Goal: Task Accomplishment & Management: Manage account settings

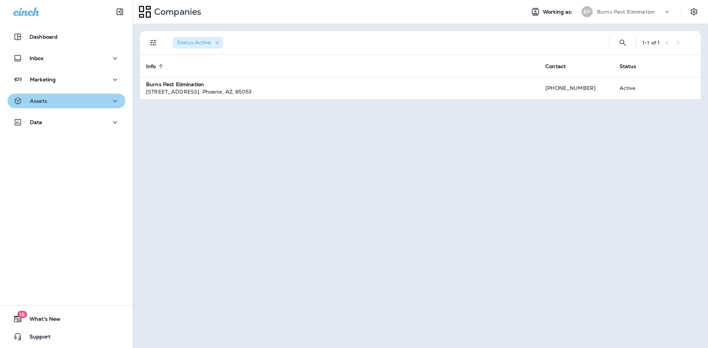
click at [106, 107] on button "Assets" at bounding box center [66, 101] width 118 height 15
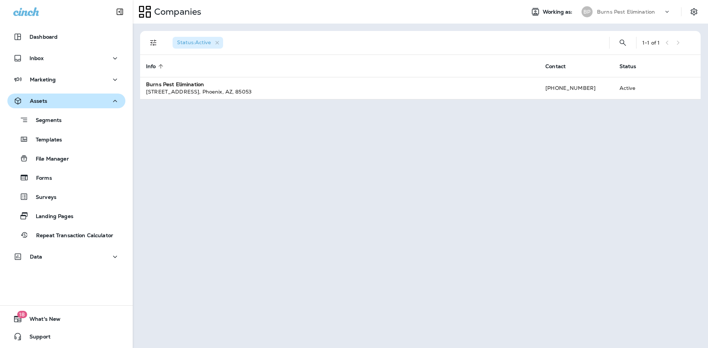
click at [105, 107] on button "Assets" at bounding box center [66, 101] width 118 height 15
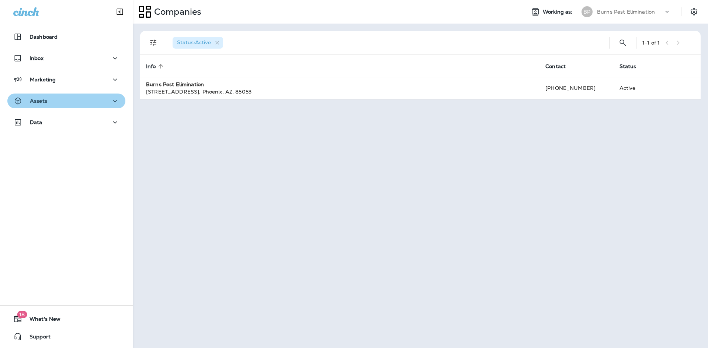
click at [105, 107] on button "Assets" at bounding box center [66, 101] width 118 height 15
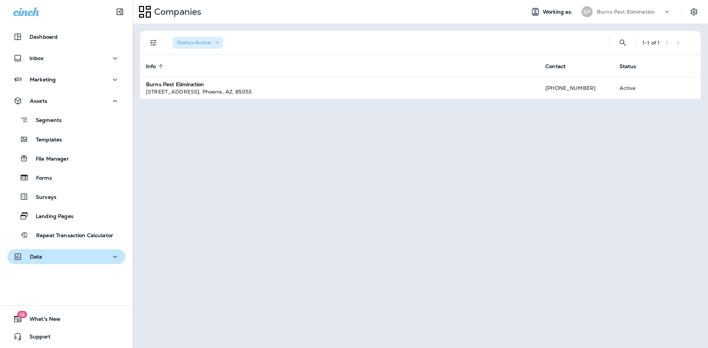
click at [81, 252] on div "Data" at bounding box center [66, 256] width 106 height 9
click at [96, 252] on div "Data" at bounding box center [66, 256] width 106 height 9
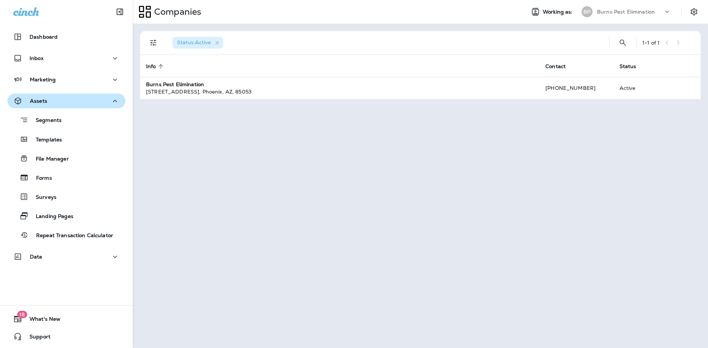
click at [101, 103] on div "Assets" at bounding box center [66, 101] width 106 height 9
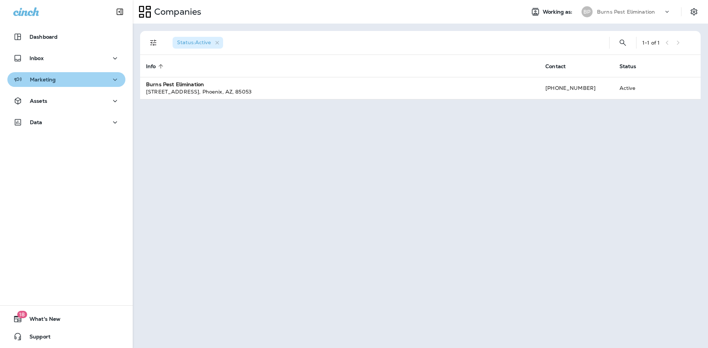
click at [111, 75] on icon "button" at bounding box center [115, 79] width 9 height 9
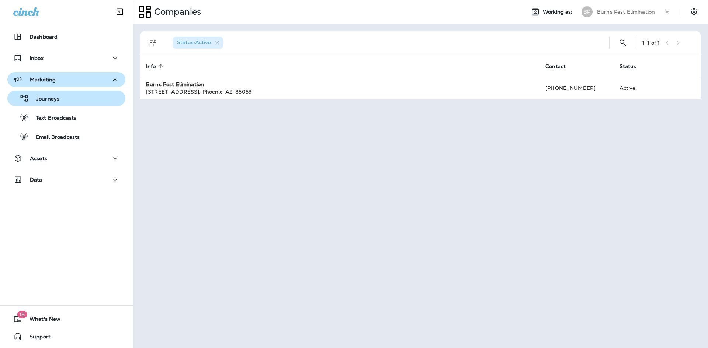
click at [90, 96] on div "Journeys" at bounding box center [66, 98] width 112 height 11
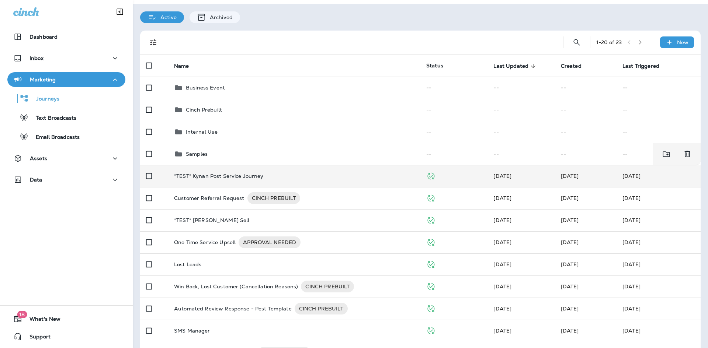
scroll to position [37, 0]
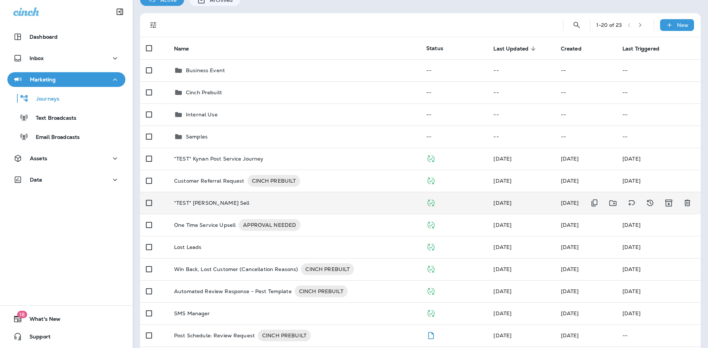
click at [341, 204] on div "*TEST* [PERSON_NAME] Sell" at bounding box center [294, 203] width 240 height 6
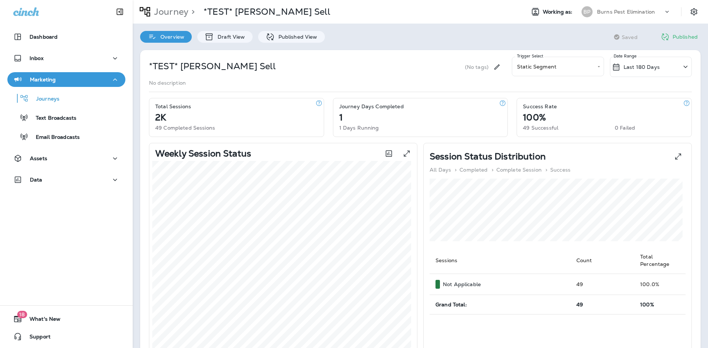
click at [286, 28] on div "Overview Draft View Published View" at bounding box center [232, 33] width 199 height 19
click at [286, 32] on div "Published View" at bounding box center [291, 37] width 67 height 12
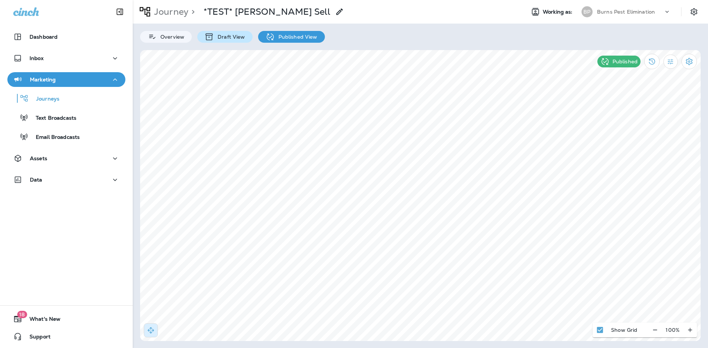
click at [220, 37] on p "Draft View" at bounding box center [229, 37] width 31 height 6
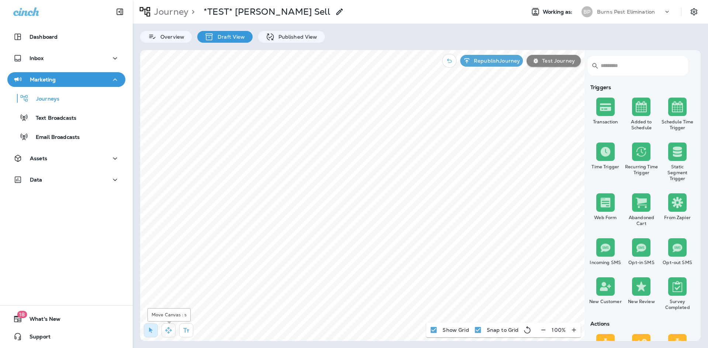
click at [170, 332] on icon "button" at bounding box center [168, 330] width 7 height 7
click at [546, 330] on icon "button" at bounding box center [543, 330] width 8 height 7
click at [546, 330] on icon "button" at bounding box center [546, 330] width 8 height 7
click at [543, 333] on icon "button" at bounding box center [547, 330] width 8 height 7
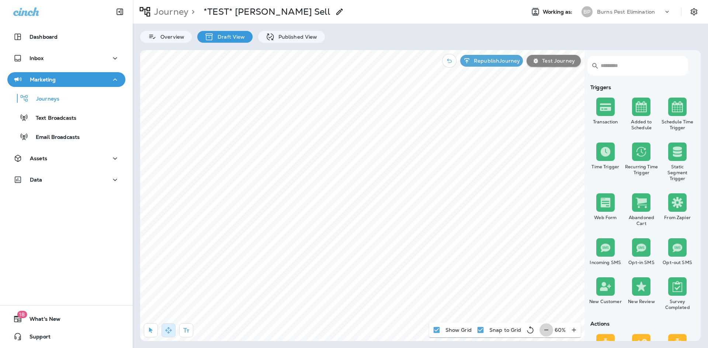
click at [543, 333] on icon "button" at bounding box center [546, 330] width 8 height 7
click at [543, 333] on div "50 %" at bounding box center [560, 330] width 41 height 15
click at [546, 331] on div "50 %" at bounding box center [560, 330] width 41 height 15
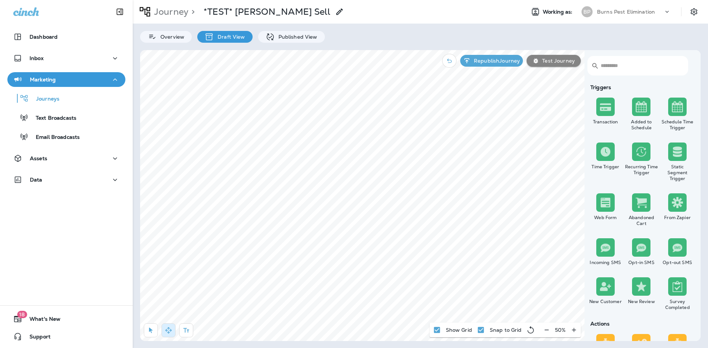
click at [546, 331] on div "50 %" at bounding box center [560, 330] width 41 height 15
click at [156, 330] on button "button" at bounding box center [151, 331] width 14 height 14
click at [191, 329] on button "button" at bounding box center [186, 331] width 14 height 14
click at [372, 158] on div "rdw-wrapper" at bounding box center [408, 162] width 128 height 16
click at [452, 192] on button "Apply" at bounding box center [461, 193] width 21 height 11
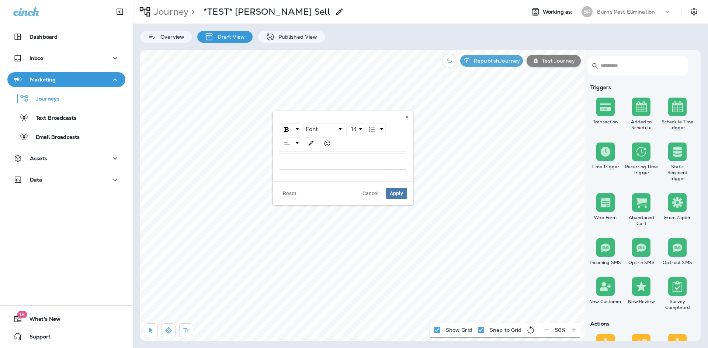
click at [374, 156] on div "rdw-wrapper" at bounding box center [343, 162] width 128 height 16
click at [397, 193] on span "Apply" at bounding box center [396, 193] width 13 height 5
click at [166, 333] on icon "button" at bounding box center [168, 330] width 7 height 7
click at [434, 15] on html "Dashboard Inbox Marketing Journeys Text Broadcasts Email Broadcasts Assets Data…" at bounding box center [354, 7] width 708 height 15
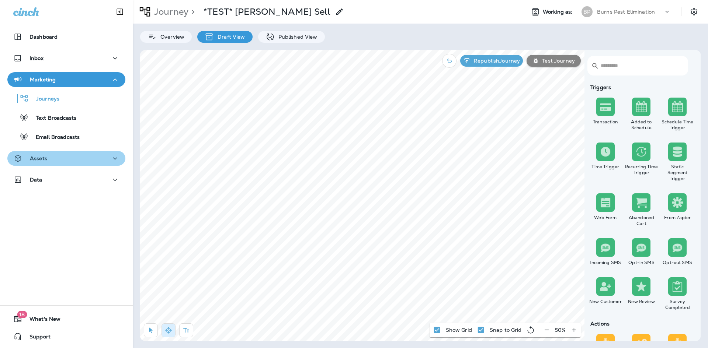
click at [91, 153] on button "Assets" at bounding box center [66, 158] width 118 height 15
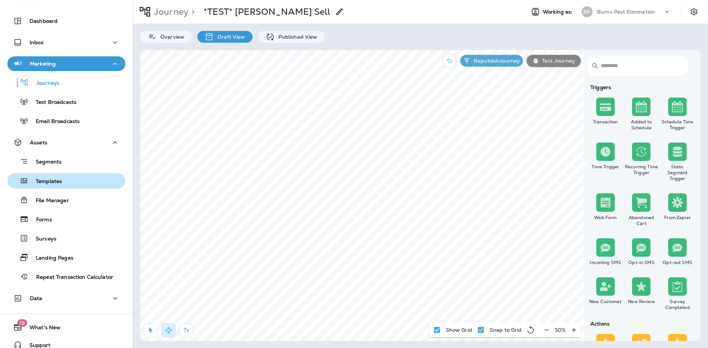
scroll to position [24, 0]
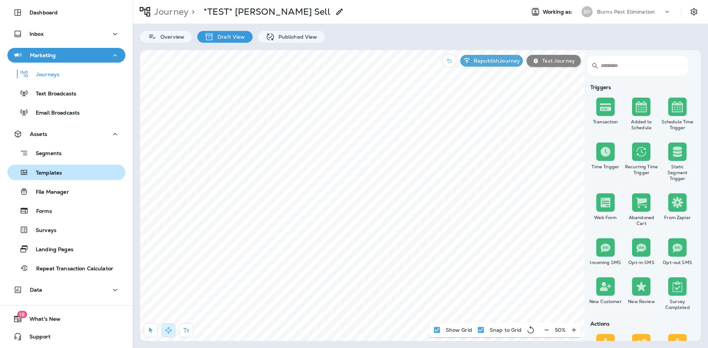
drag, startPoint x: 62, startPoint y: 171, endPoint x: 57, endPoint y: 171, distance: 5.2
click at [57, 171] on p "Templates" at bounding box center [45, 173] width 34 height 7
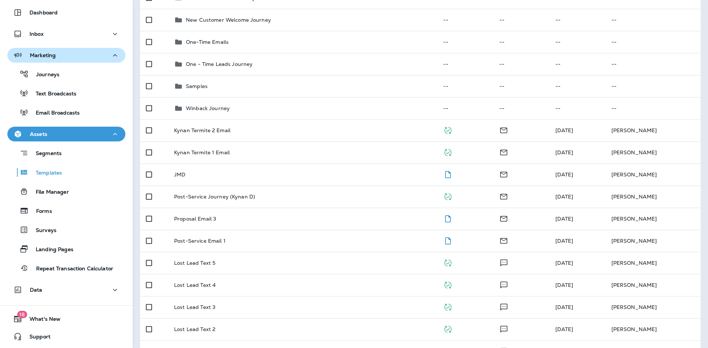
scroll to position [95, 0]
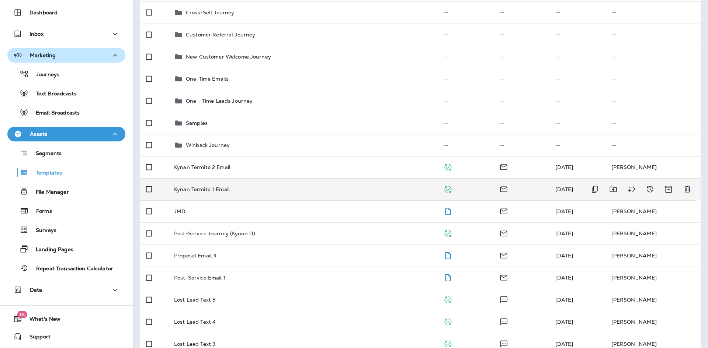
drag, startPoint x: 212, startPoint y: 191, endPoint x: 199, endPoint y: 191, distance: 12.2
click at [199, 191] on p "Kynan Termite 1 Email" at bounding box center [202, 190] width 56 height 6
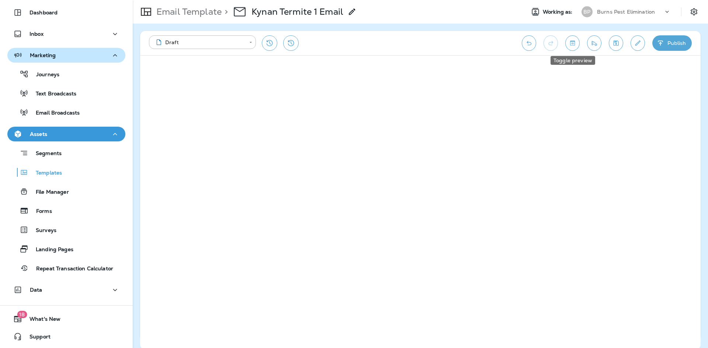
click at [574, 41] on icon "Toggle preview" at bounding box center [572, 43] width 5 height 5
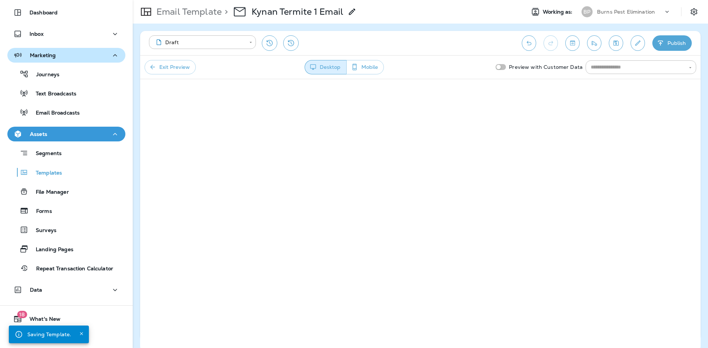
click at [370, 64] on button "Mobile" at bounding box center [365, 67] width 38 height 14
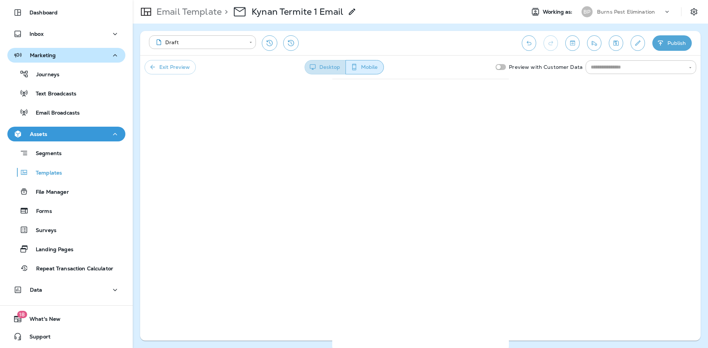
click at [324, 63] on button "Desktop" at bounding box center [324, 67] width 41 height 14
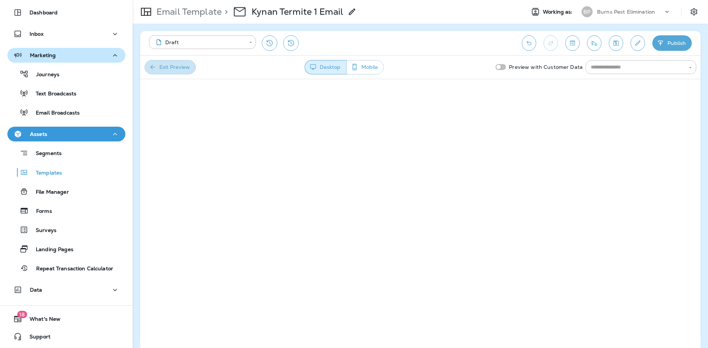
click at [184, 73] on button "Exit Preview" at bounding box center [169, 67] width 51 height 14
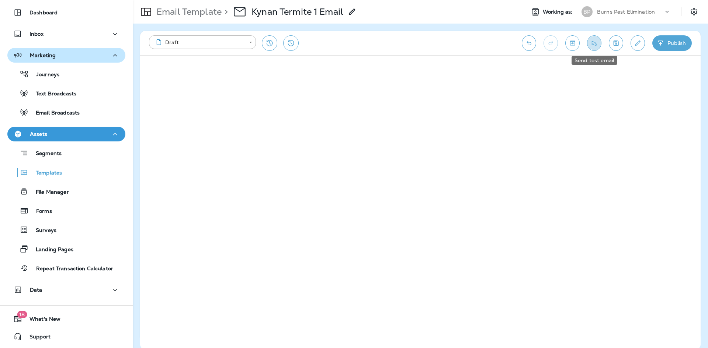
click at [595, 40] on icon "Send test email" at bounding box center [594, 42] width 8 height 7
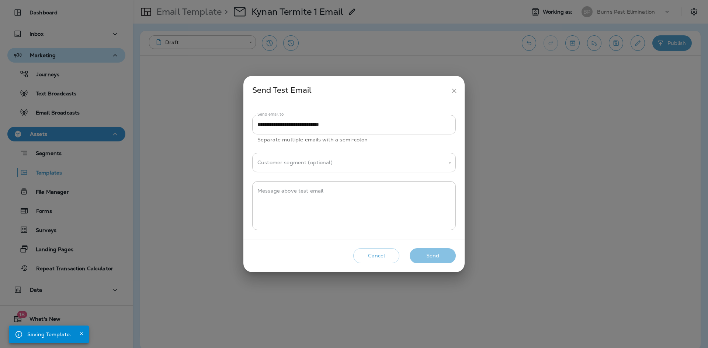
click at [442, 250] on button "Send" at bounding box center [433, 255] width 46 height 15
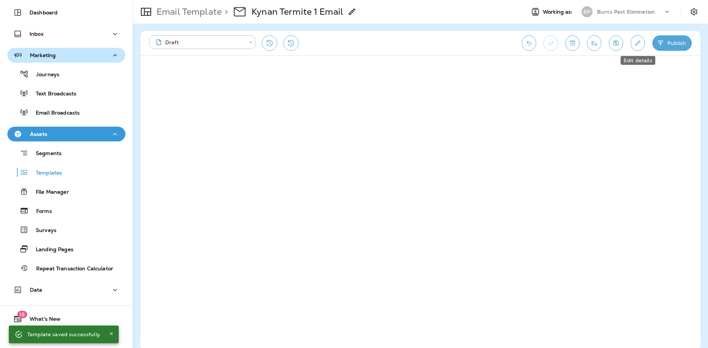
click at [638, 43] on icon "Edit details" at bounding box center [637, 43] width 5 height 5
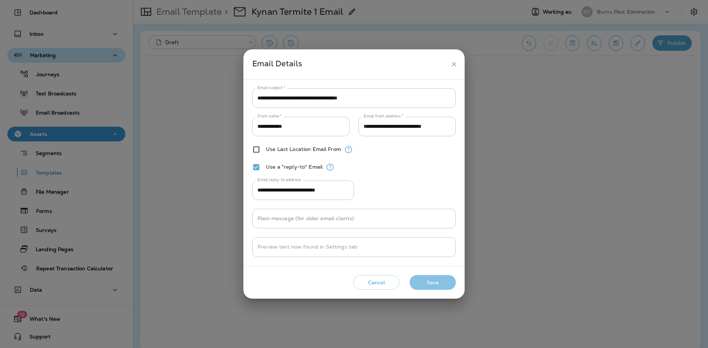
click at [421, 281] on button "Save" at bounding box center [433, 282] width 46 height 15
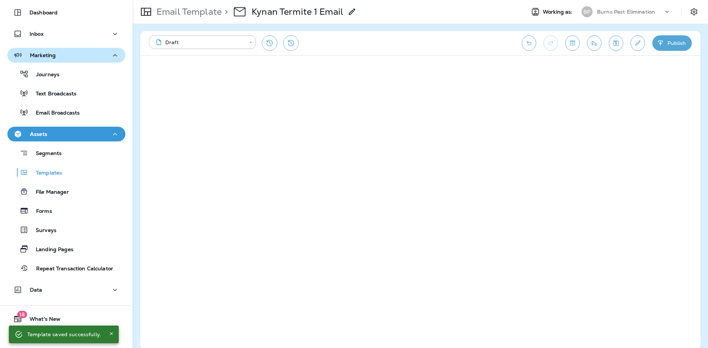
click at [634, 44] on icon "Edit details" at bounding box center [638, 42] width 8 height 7
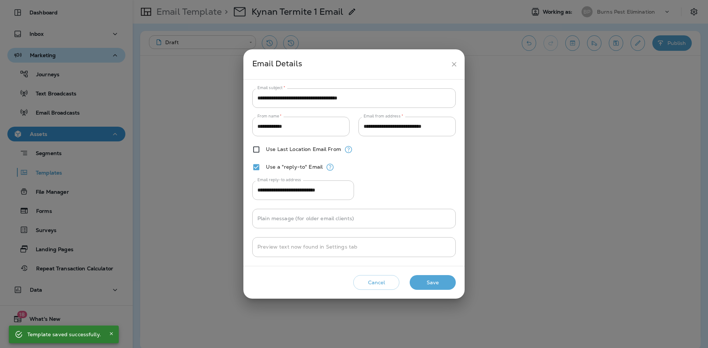
click at [455, 63] on icon "close" at bounding box center [454, 64] width 4 height 4
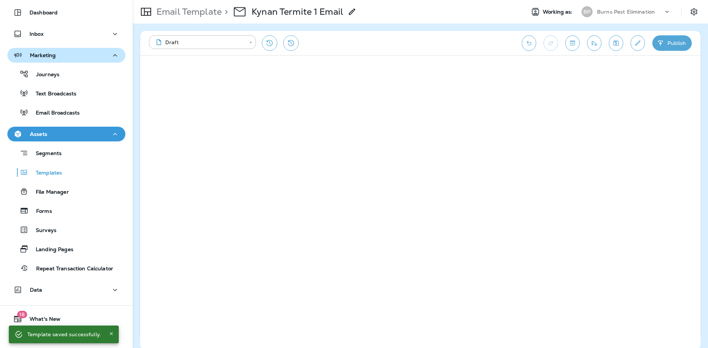
click at [617, 45] on icon "Save" at bounding box center [616, 42] width 8 height 7
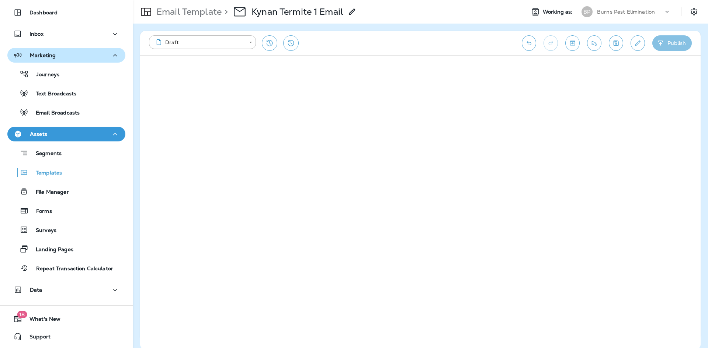
click at [666, 41] on button "Publish" at bounding box center [671, 42] width 39 height 15
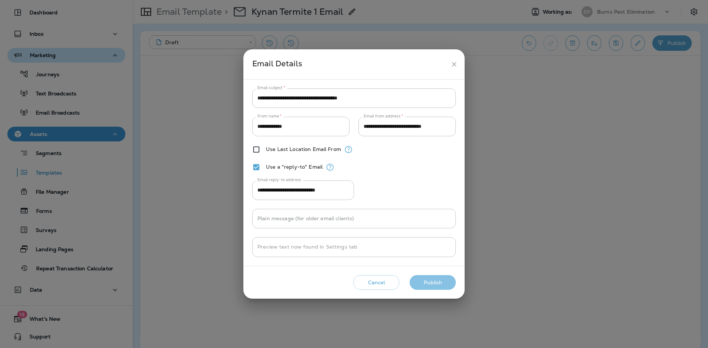
click at [446, 286] on button "Publish" at bounding box center [433, 282] width 46 height 15
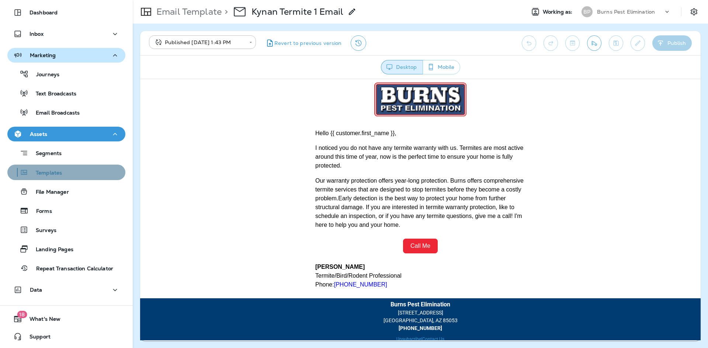
click at [70, 175] on div "Templates" at bounding box center [66, 172] width 112 height 11
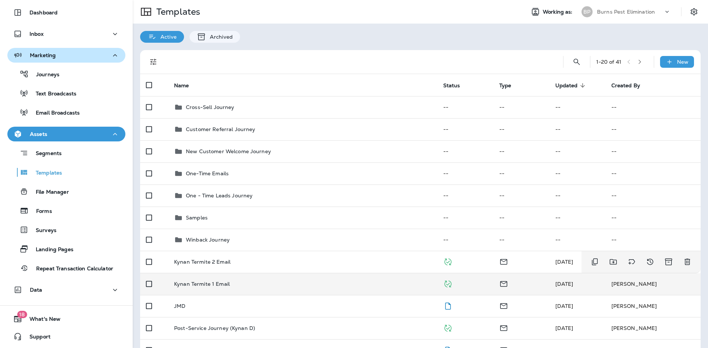
scroll to position [37, 0]
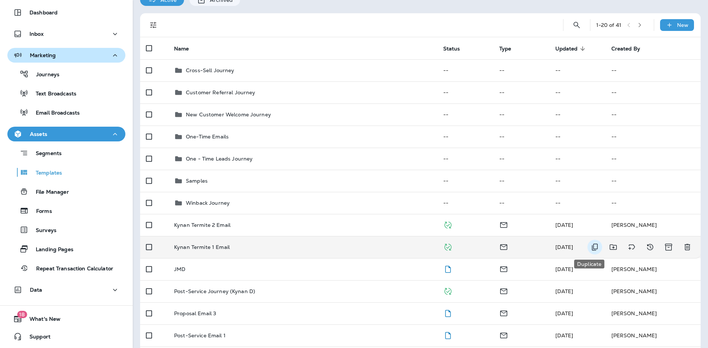
click at [590, 248] on icon "Duplicate" at bounding box center [594, 247] width 9 height 9
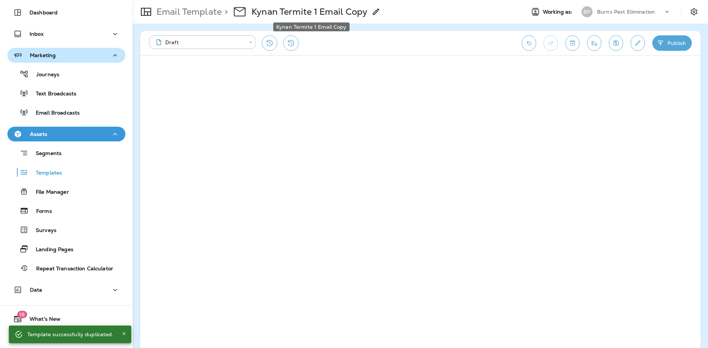
click at [279, 14] on p "Kynan Termite 1 Email Copy" at bounding box center [309, 11] width 116 height 11
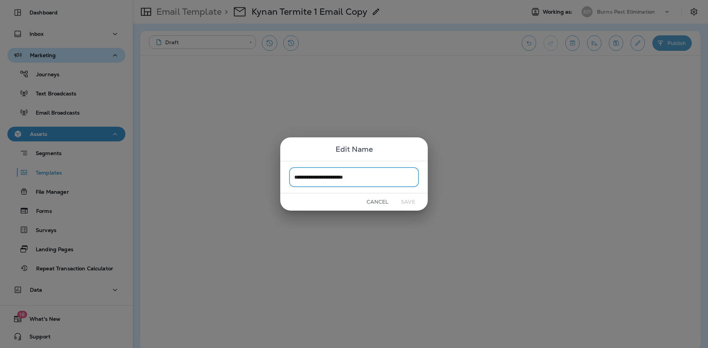
click at [310, 179] on input "**********" at bounding box center [354, 177] width 130 height 20
drag, startPoint x: 309, startPoint y: 177, endPoint x: 276, endPoint y: 174, distance: 32.9
click at [275, 176] on div "**********" at bounding box center [354, 174] width 708 height 348
drag, startPoint x: 362, startPoint y: 179, endPoint x: 358, endPoint y: 179, distance: 4.4
click at [358, 179] on input "**********" at bounding box center [354, 177] width 130 height 20
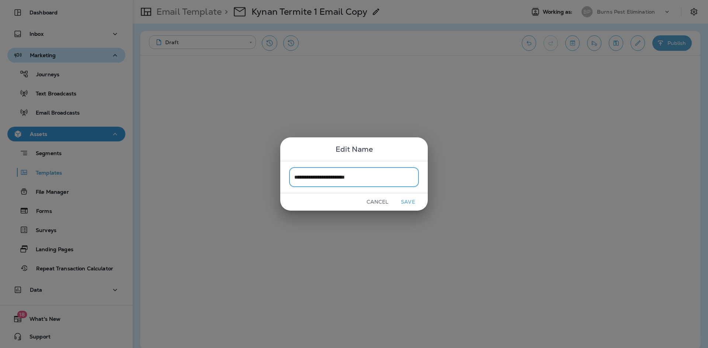
drag, startPoint x: 374, startPoint y: 179, endPoint x: 350, endPoint y: 179, distance: 24.3
click at [350, 179] on input "**********" at bounding box center [354, 177] width 130 height 20
type input "**********"
click at [403, 201] on button "Save" at bounding box center [408, 201] width 28 height 11
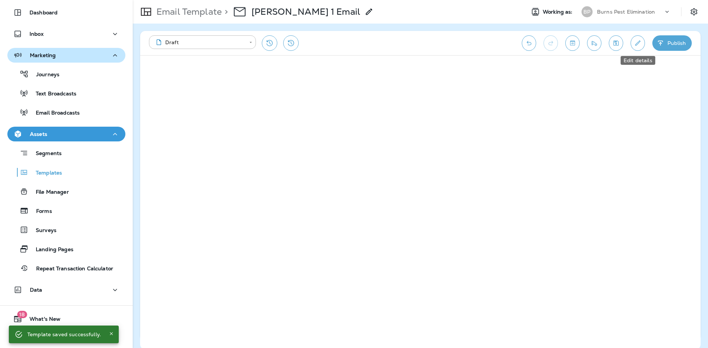
click at [638, 45] on icon "Edit details" at bounding box center [638, 42] width 8 height 7
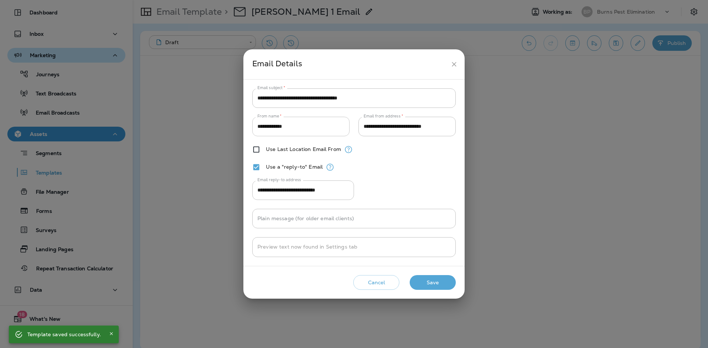
click at [321, 130] on input "**********" at bounding box center [300, 127] width 97 height 20
click at [320, 126] on input "**********" at bounding box center [300, 127] width 97 height 20
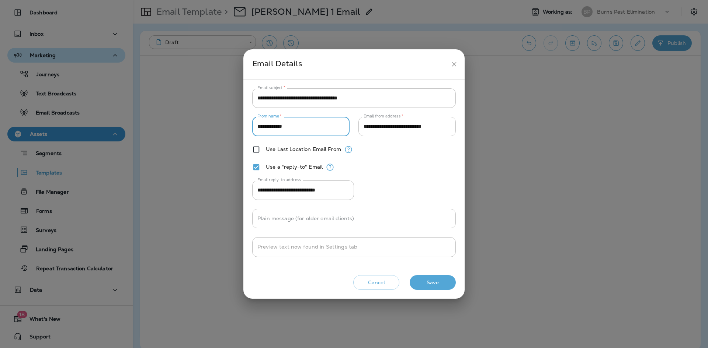
click at [320, 128] on input "**********" at bounding box center [300, 127] width 97 height 20
type input "**********"
click at [389, 129] on input "**********" at bounding box center [406, 127] width 97 height 20
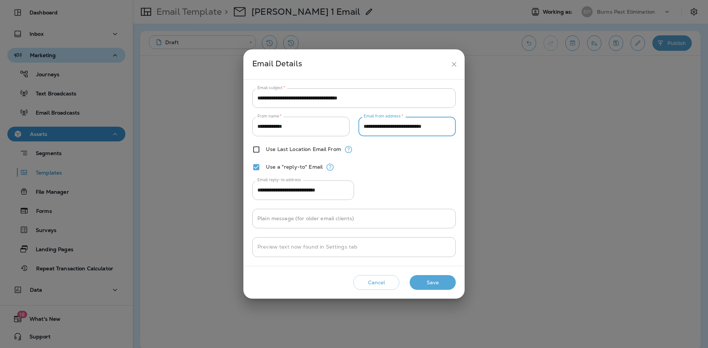
drag, startPoint x: 382, startPoint y: 127, endPoint x: 353, endPoint y: 127, distance: 29.1
click at [353, 127] on div "**********" at bounding box center [353, 127] width 203 height 20
type input "**********"
click at [435, 284] on button "Save" at bounding box center [433, 282] width 46 height 15
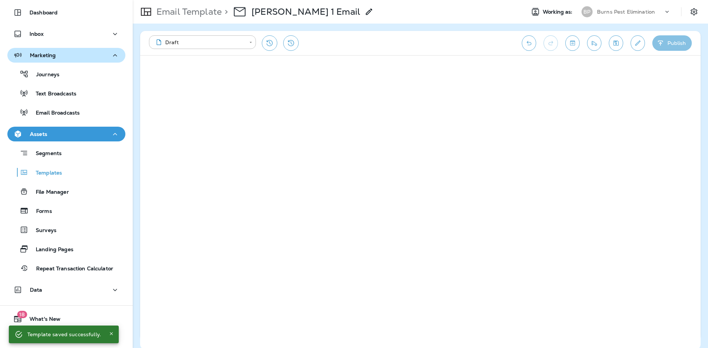
click at [662, 43] on icon "button" at bounding box center [660, 42] width 8 height 7
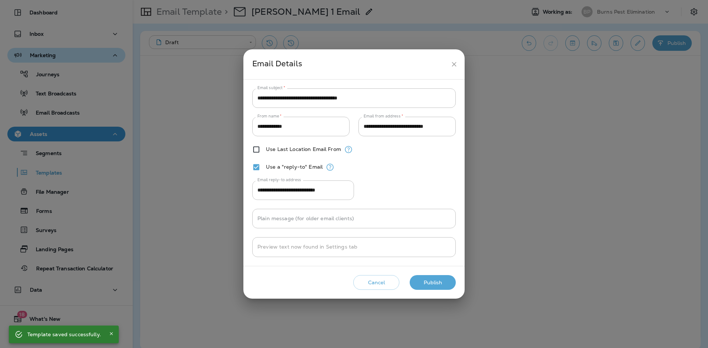
click at [449, 285] on button "Publish" at bounding box center [433, 282] width 46 height 15
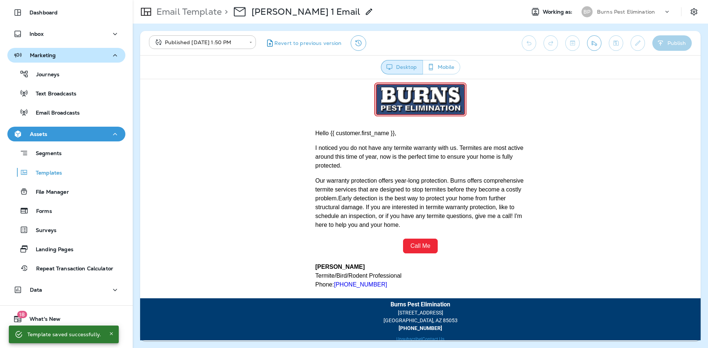
click at [443, 63] on button "Mobile" at bounding box center [441, 67] width 38 height 14
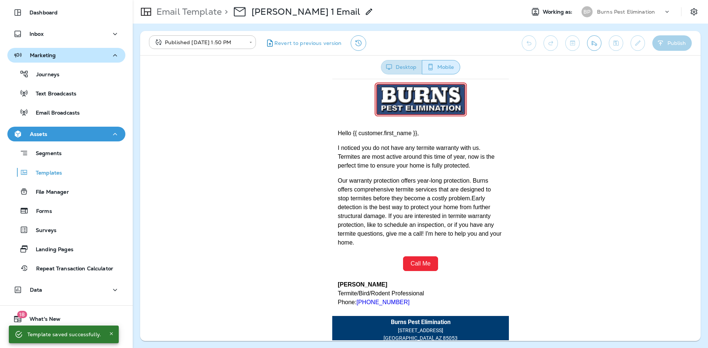
click at [410, 66] on button "Desktop" at bounding box center [401, 67] width 41 height 14
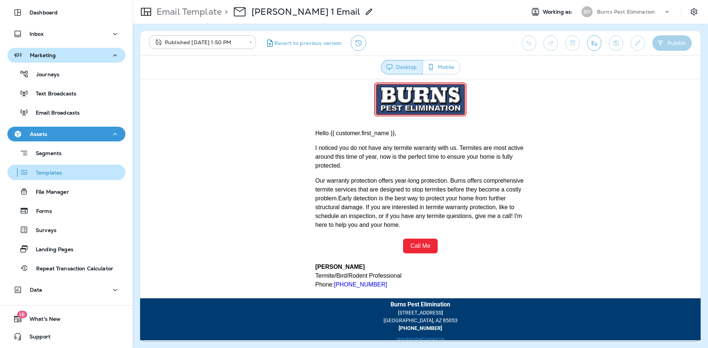
click at [83, 169] on div "Templates" at bounding box center [66, 172] width 112 height 11
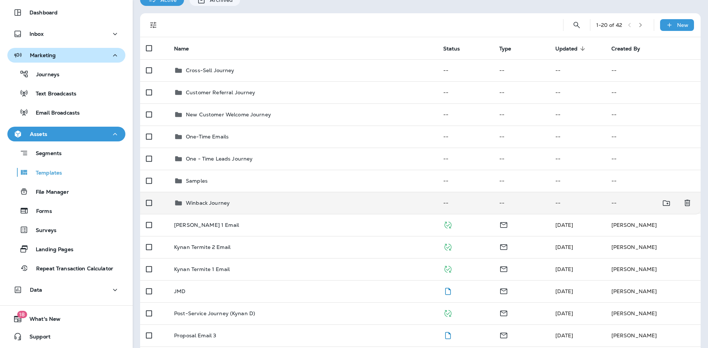
scroll to position [74, 0]
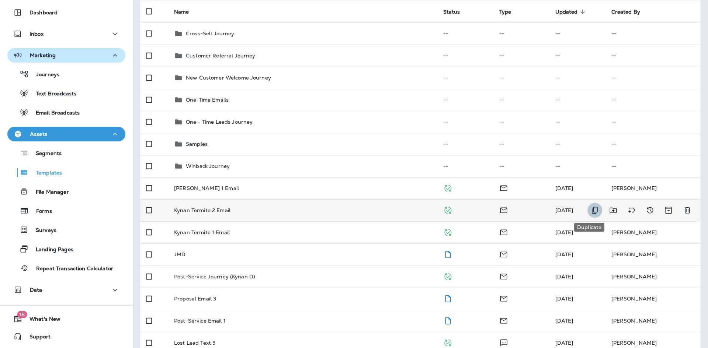
click at [590, 209] on icon "Duplicate" at bounding box center [594, 210] width 9 height 9
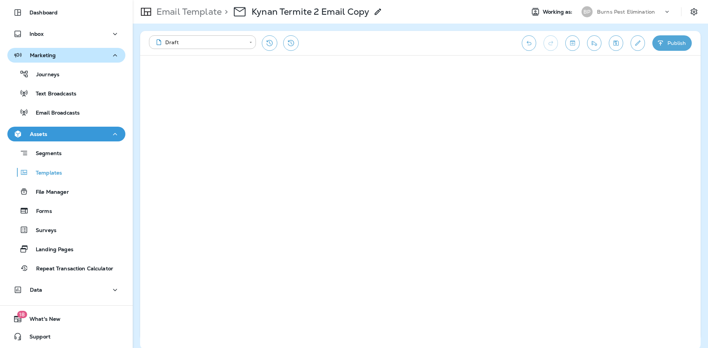
click at [377, 10] on icon at bounding box center [377, 11] width 9 height 9
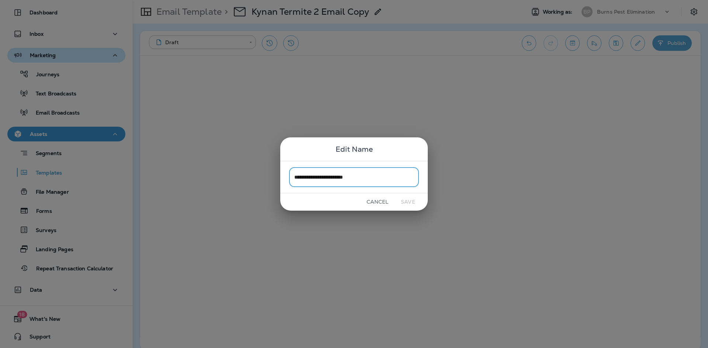
click at [309, 178] on input "**********" at bounding box center [354, 177] width 130 height 20
drag, startPoint x: 309, startPoint y: 178, endPoint x: 278, endPoint y: 177, distance: 31.0
click at [278, 177] on div "**********" at bounding box center [354, 174] width 708 height 348
drag, startPoint x: 367, startPoint y: 177, endPoint x: 352, endPoint y: 180, distance: 15.0
click at [352, 180] on input "**********" at bounding box center [354, 177] width 130 height 20
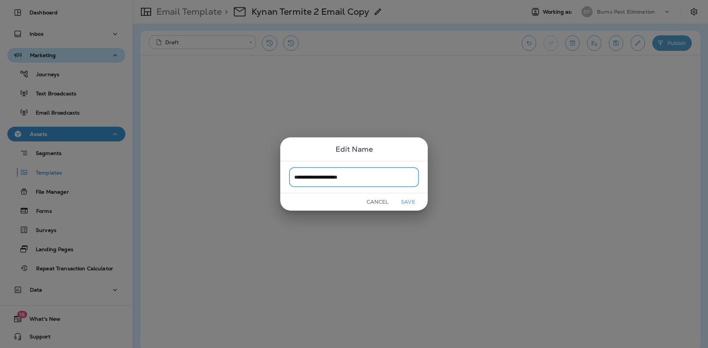
type input "**********"
click at [408, 201] on button "Save" at bounding box center [408, 201] width 28 height 11
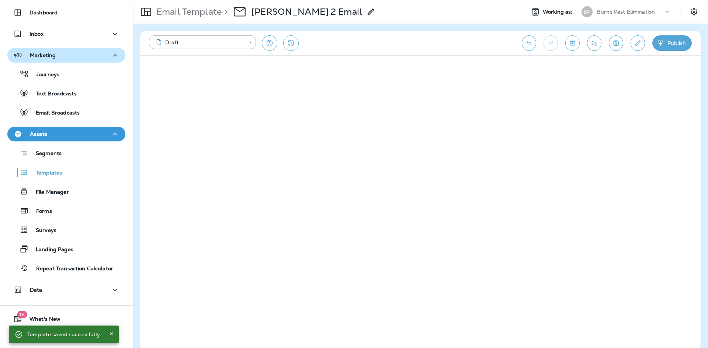
click at [633, 45] on button "Edit details" at bounding box center [637, 42] width 14 height 15
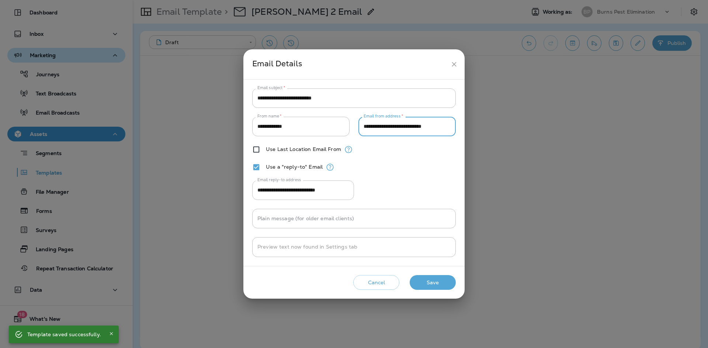
drag, startPoint x: 382, startPoint y: 127, endPoint x: 351, endPoint y: 128, distance: 31.3
click at [351, 128] on div "**********" at bounding box center [353, 127] width 203 height 20
click at [380, 126] on input "**********" at bounding box center [406, 127] width 97 height 20
type input "**********"
click at [421, 279] on button "Save" at bounding box center [433, 282] width 46 height 15
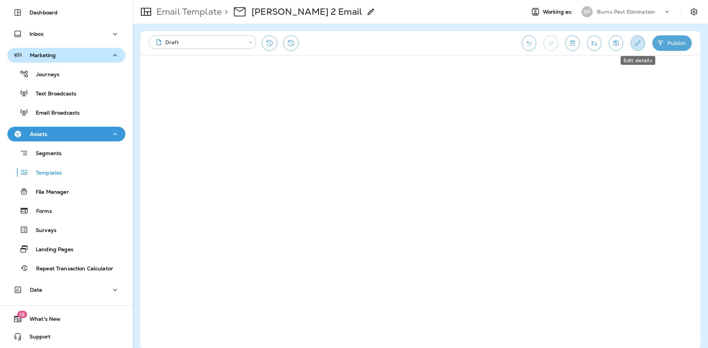
click at [640, 45] on icon "Edit details" at bounding box center [638, 42] width 8 height 7
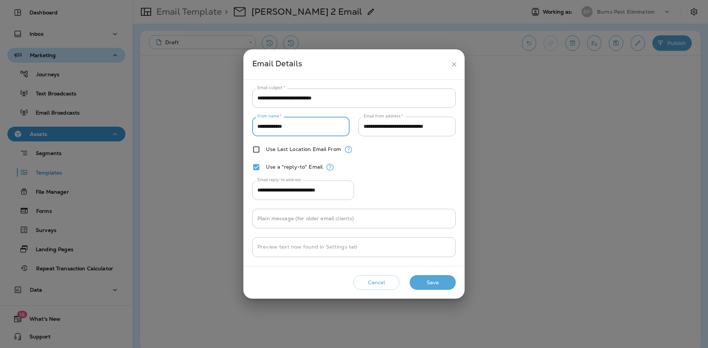
drag, startPoint x: 311, startPoint y: 129, endPoint x: 221, endPoint y: 119, distance: 91.3
click at [221, 119] on div "**********" at bounding box center [354, 174] width 708 height 348
type input "**********"
click at [441, 286] on button "Save" at bounding box center [433, 282] width 46 height 15
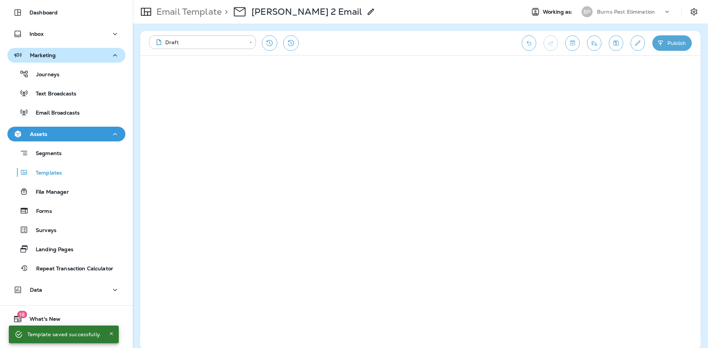
click at [666, 40] on button "Publish" at bounding box center [671, 42] width 39 height 15
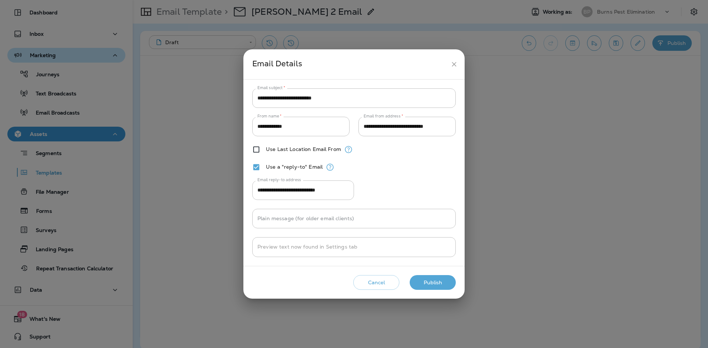
click at [429, 286] on button "Publish" at bounding box center [433, 282] width 46 height 15
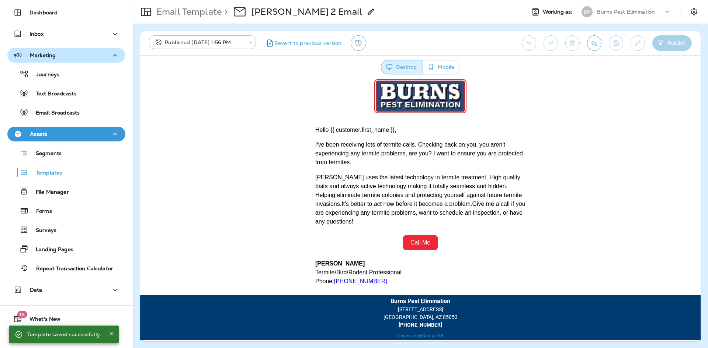
scroll to position [4, 0]
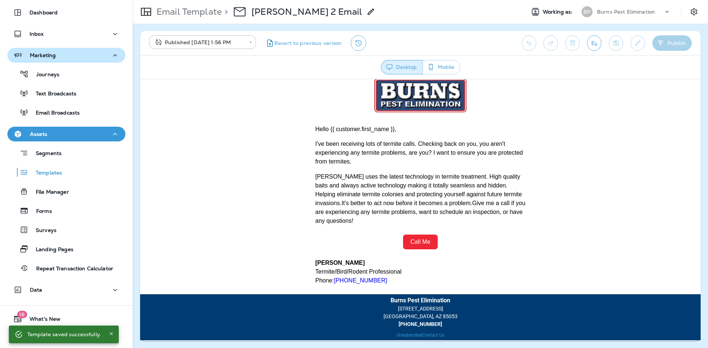
click at [435, 70] on button "Mobile" at bounding box center [441, 67] width 38 height 14
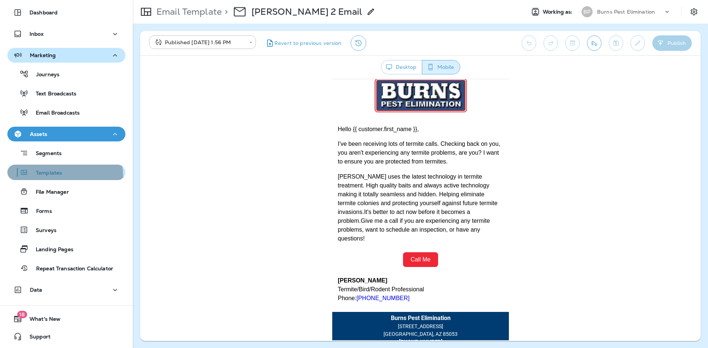
click at [62, 176] on div "Templates" at bounding box center [66, 172] width 112 height 11
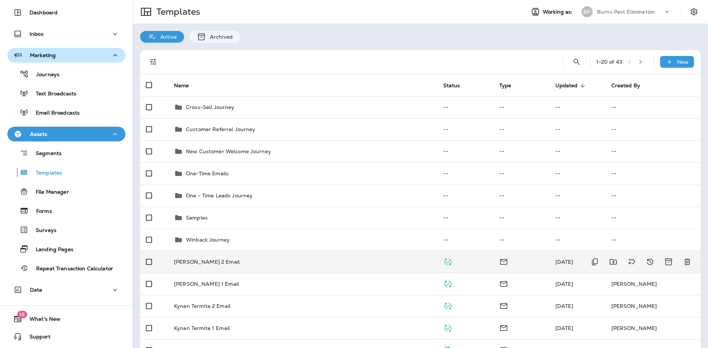
scroll to position [37, 0]
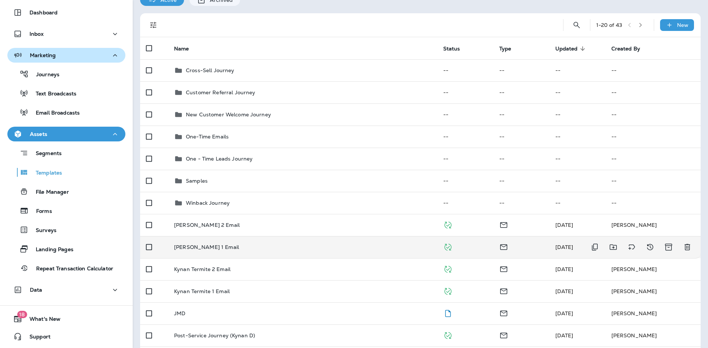
click at [329, 249] on div "[PERSON_NAME] 1 Email" at bounding box center [302, 247] width 257 height 6
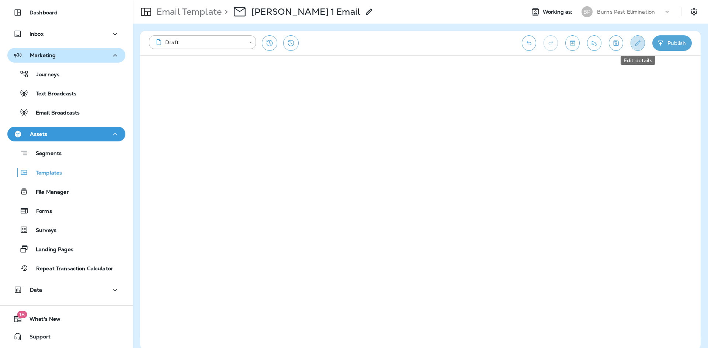
click at [642, 45] on button "Edit details" at bounding box center [637, 42] width 14 height 15
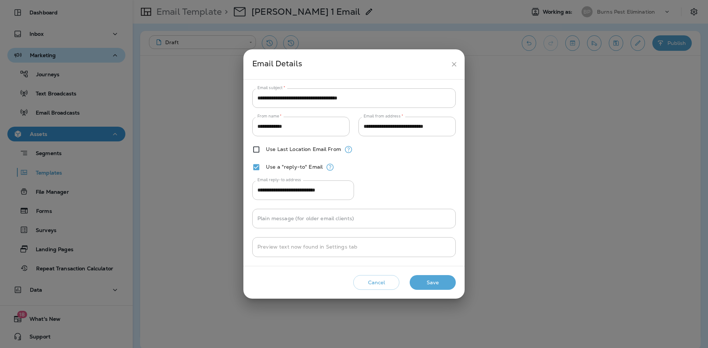
click at [454, 59] on button "close" at bounding box center [454, 65] width 14 height 14
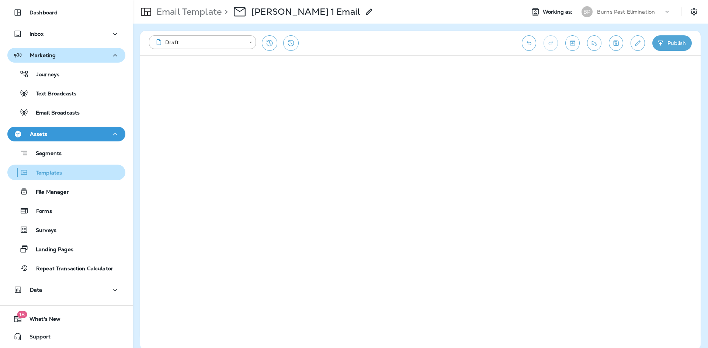
click at [84, 171] on div "Templates" at bounding box center [66, 172] width 112 height 11
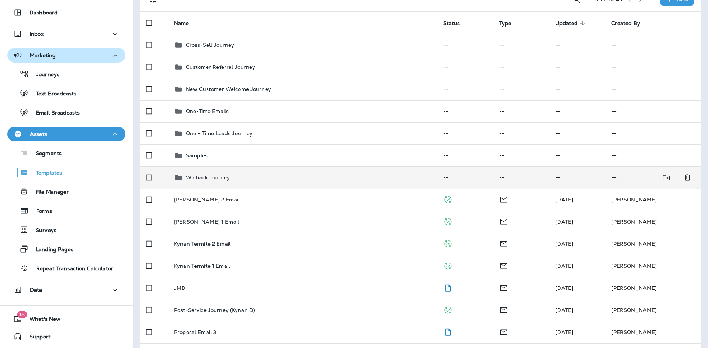
scroll to position [74, 0]
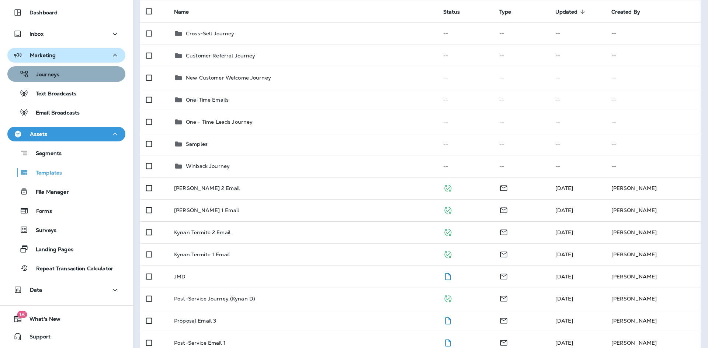
click at [91, 80] on button "Journeys" at bounding box center [66, 73] width 118 height 15
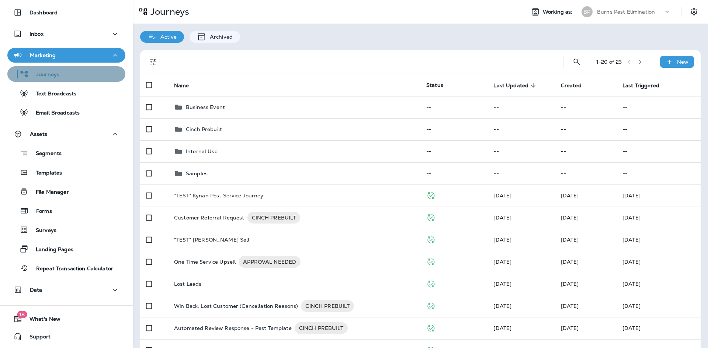
click at [74, 78] on div "Journeys" at bounding box center [66, 74] width 112 height 11
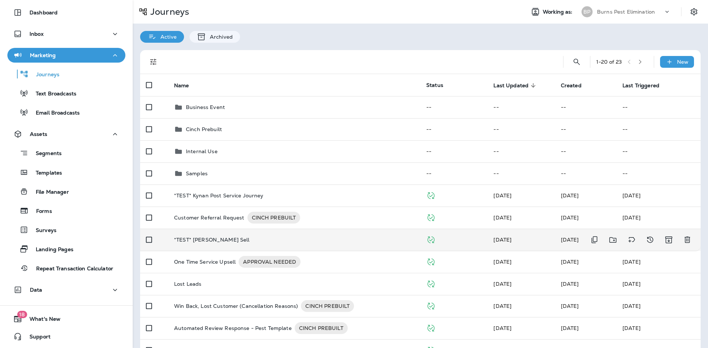
click at [244, 241] on div "*TEST* [PERSON_NAME] Sell" at bounding box center [294, 240] width 240 height 6
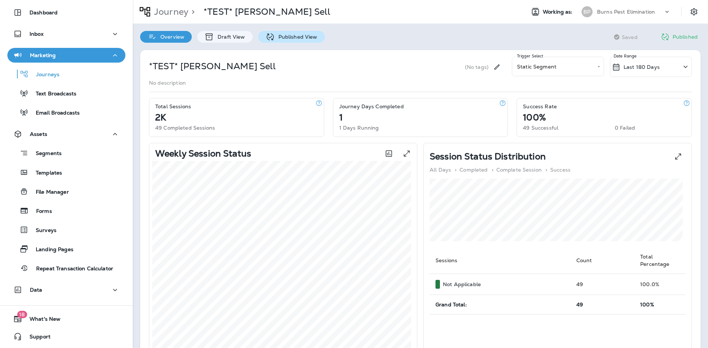
click at [259, 39] on div "Published View" at bounding box center [291, 37] width 67 height 12
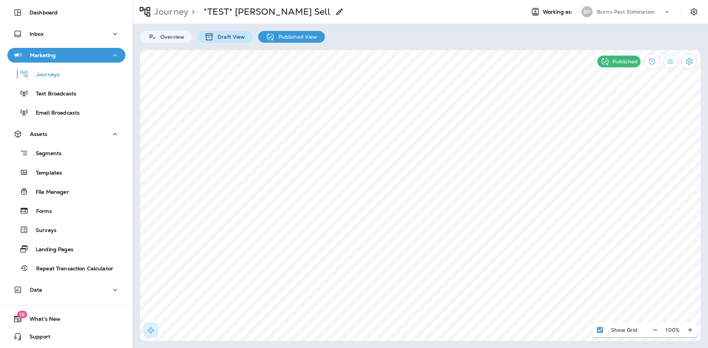
click at [237, 42] on div "Draft View" at bounding box center [224, 37] width 55 height 12
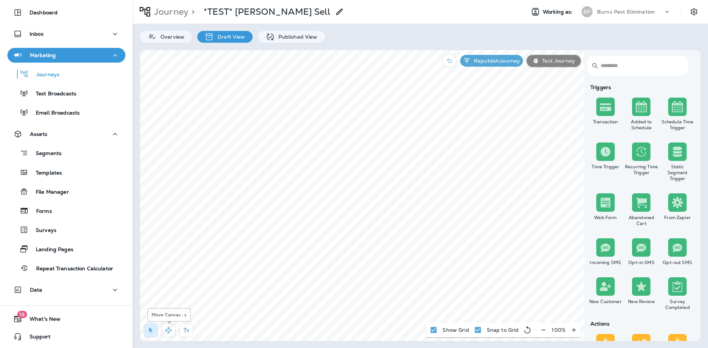
click at [166, 331] on icon "button" at bounding box center [168, 330] width 7 height 7
click at [338, 42] on div "Journey > *TEST* [PERSON_NAME] Sell Working as: [PERSON_NAME] Pest Elimination …" at bounding box center [420, 174] width 575 height 348
click at [149, 332] on icon "button" at bounding box center [151, 331] width 4 height 6
click at [167, 335] on button "button" at bounding box center [168, 331] width 14 height 14
click at [152, 334] on icon "button" at bounding box center [150, 330] width 7 height 7
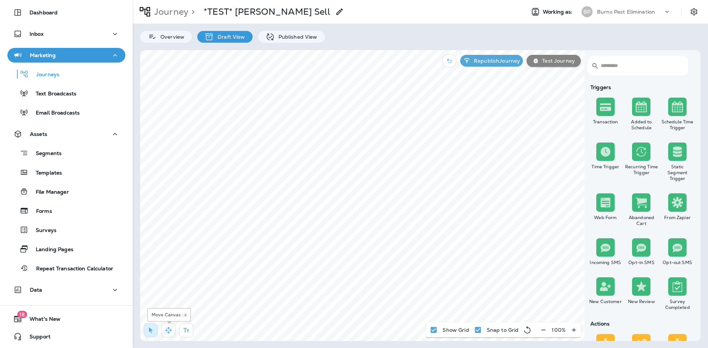
click at [167, 332] on icon "button" at bounding box center [168, 330] width 7 height 7
click at [145, 331] on button "button" at bounding box center [151, 331] width 14 height 14
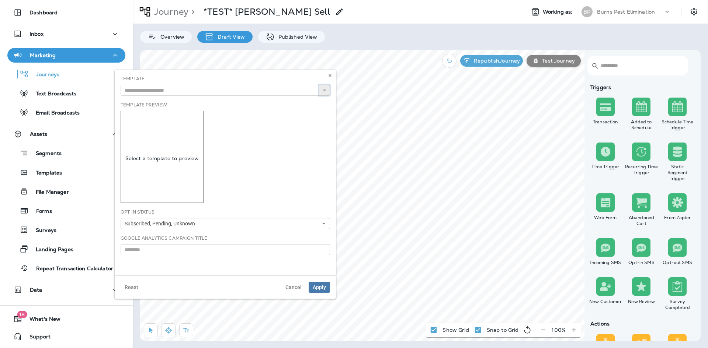
click at [324, 88] on icon "button" at bounding box center [324, 90] width 5 height 5
click at [302, 90] on input "text" at bounding box center [225, 90] width 209 height 11
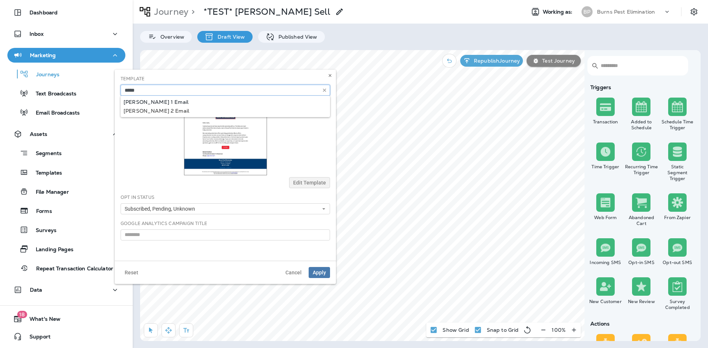
type input "**********"
click at [281, 96] on div "**********" at bounding box center [225, 90] width 209 height 11
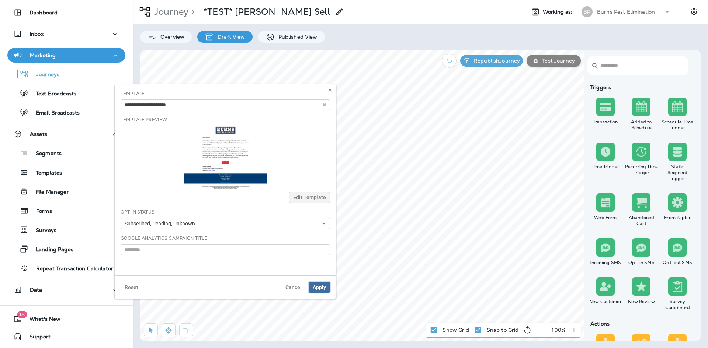
click at [314, 283] on button "Apply" at bounding box center [319, 287] width 21 height 11
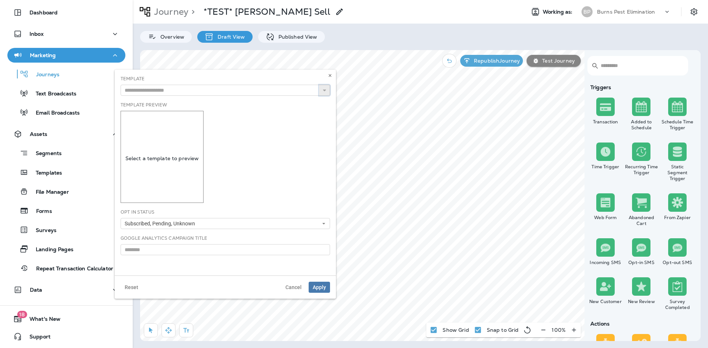
click at [326, 93] on button "button" at bounding box center [324, 90] width 11 height 11
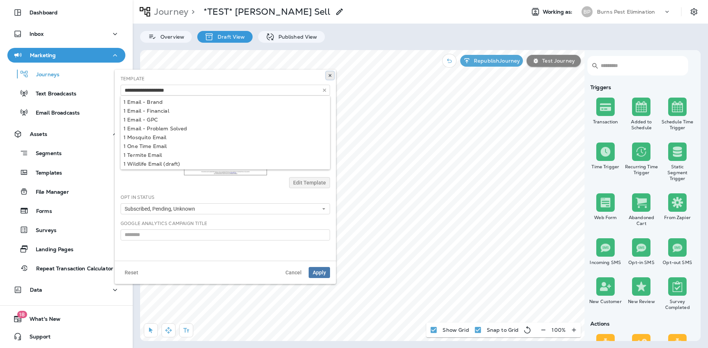
click at [331, 78] on button at bounding box center [330, 76] width 8 height 8
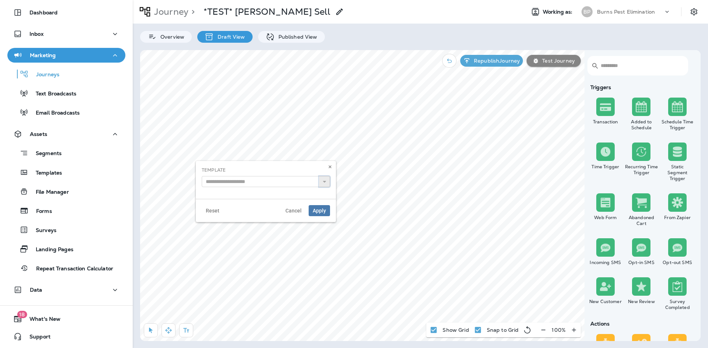
click at [327, 182] on icon "button" at bounding box center [324, 181] width 5 height 5
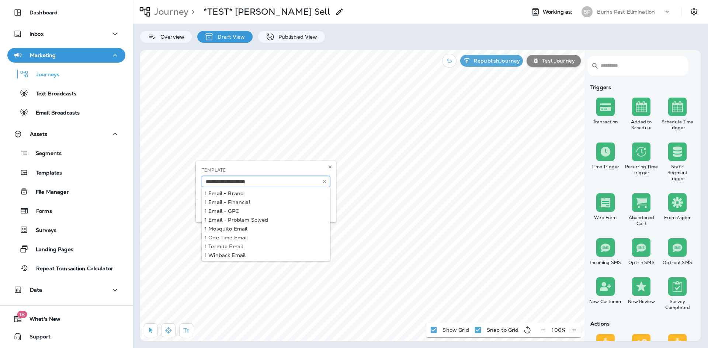
click at [295, 182] on input "text" at bounding box center [266, 181] width 128 height 11
click at [324, 182] on use "button" at bounding box center [324, 181] width 3 height 3
click at [292, 181] on input "text" at bounding box center [266, 181] width 128 height 11
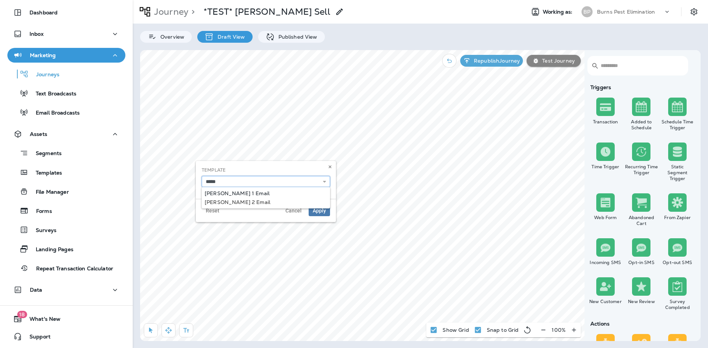
type input "**********"
click at [283, 195] on div "**********" at bounding box center [266, 180] width 140 height 38
click at [315, 210] on span "Apply" at bounding box center [319, 210] width 13 height 5
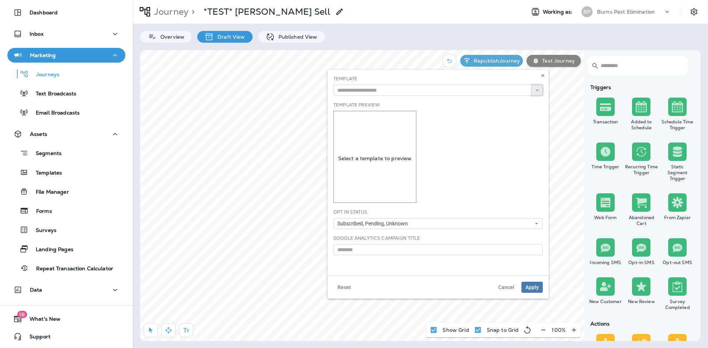
click at [538, 92] on icon "button" at bounding box center [536, 90] width 5 height 5
click at [454, 92] on input "text" at bounding box center [437, 90] width 209 height 11
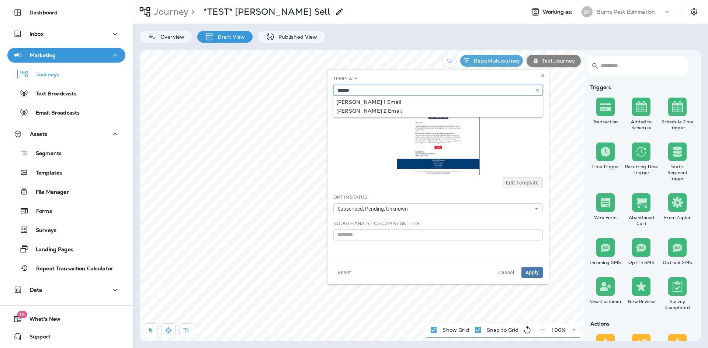
type input "**********"
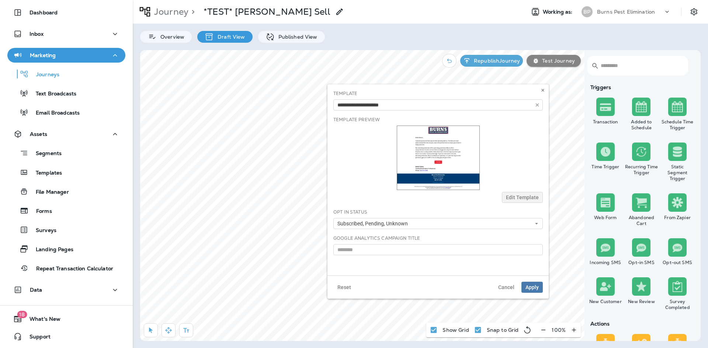
click at [445, 103] on div "**********" at bounding box center [437, 105] width 209 height 11
click at [539, 291] on button "Apply" at bounding box center [531, 287] width 21 height 11
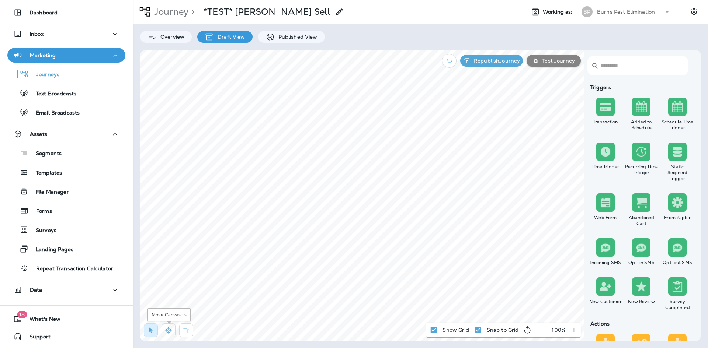
click at [166, 332] on icon "button" at bounding box center [168, 330] width 7 height 7
click at [151, 334] on button "button" at bounding box center [151, 331] width 14 height 14
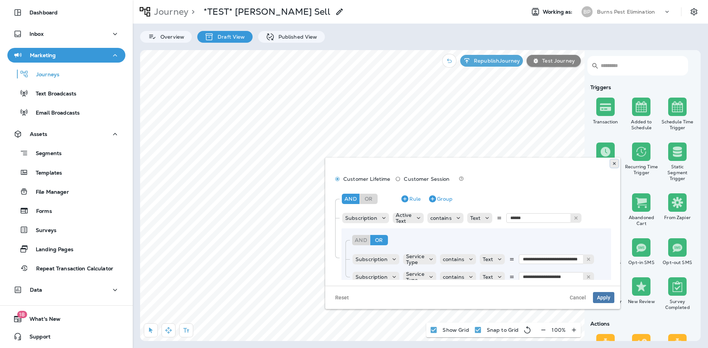
click at [615, 163] on use at bounding box center [614, 163] width 3 height 3
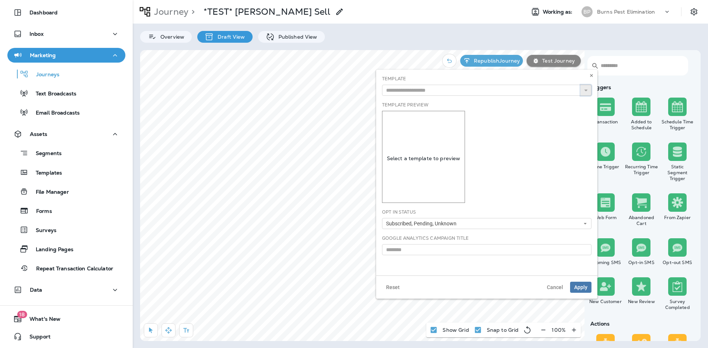
click at [588, 91] on icon "button" at bounding box center [585, 90] width 5 height 5
click at [447, 93] on input "text" at bounding box center [486, 90] width 209 height 11
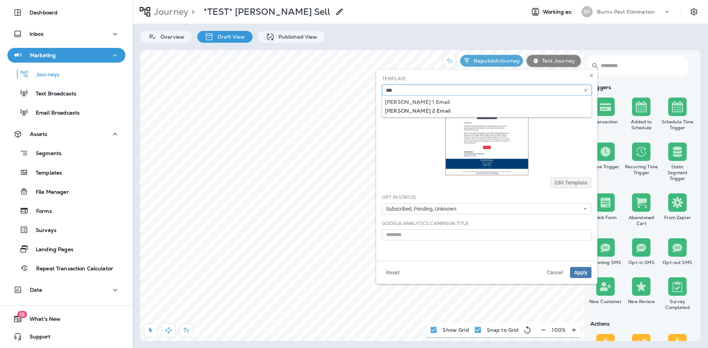
type input "**********"
click at [437, 96] on div "**********" at bounding box center [486, 90] width 209 height 11
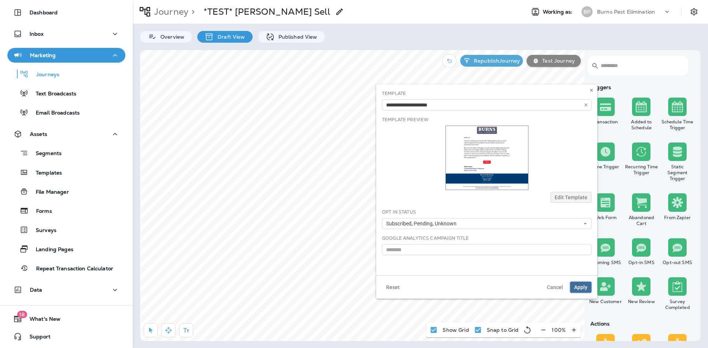
click at [585, 289] on span "Apply" at bounding box center [580, 287] width 13 height 5
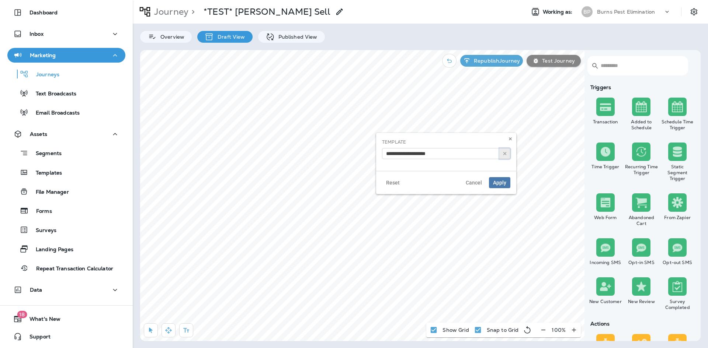
click at [501, 153] on button "button" at bounding box center [504, 153] width 11 height 11
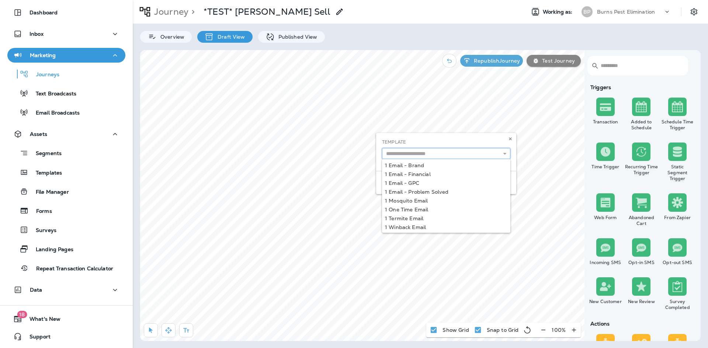
click at [470, 153] on input "text" at bounding box center [446, 153] width 128 height 11
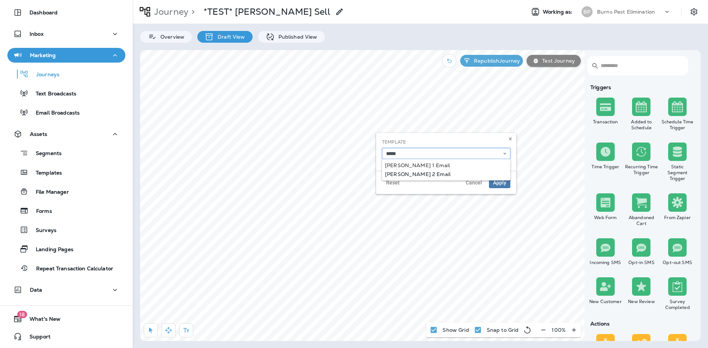
type input "**********"
click at [437, 172] on div "**********" at bounding box center [446, 163] width 140 height 61
click at [491, 183] on button "Apply" at bounding box center [499, 182] width 21 height 11
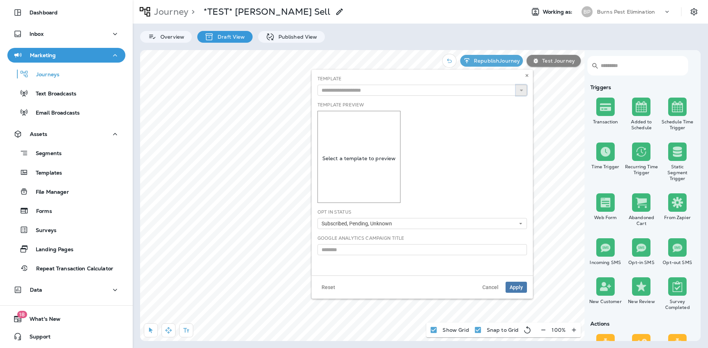
click at [519, 90] on icon "button" at bounding box center [521, 90] width 5 height 5
click at [384, 92] on input "text" at bounding box center [421, 90] width 209 height 11
type input "**********"
click at [391, 96] on div "**********" at bounding box center [421, 90] width 209 height 11
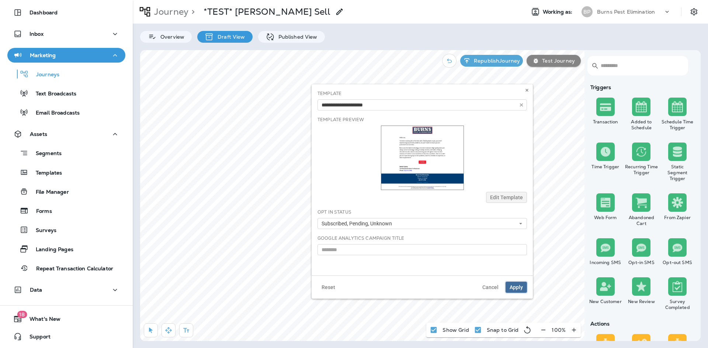
click at [525, 283] on button "Apply" at bounding box center [515, 287] width 21 height 11
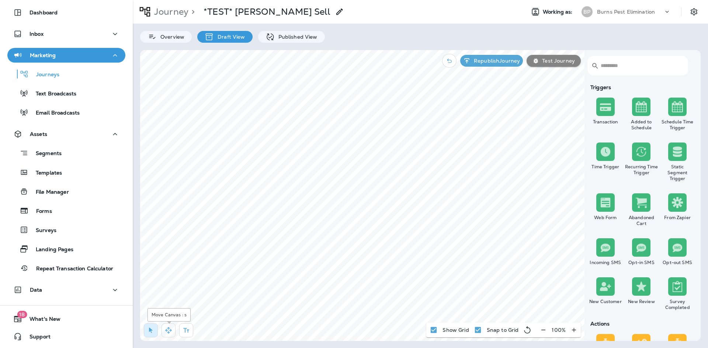
click at [170, 334] on button "button" at bounding box center [168, 331] width 14 height 14
click at [462, 15] on html "Dashboard Inbox Marketing Journeys Text Broadcasts Email Broadcasts Assets Segm…" at bounding box center [354, 7] width 708 height 15
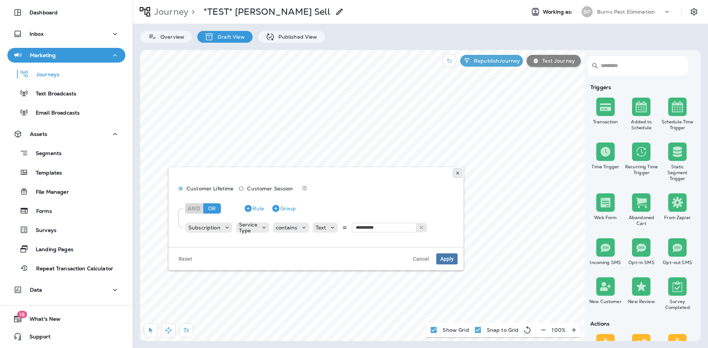
click at [455, 173] on icon at bounding box center [457, 173] width 4 height 4
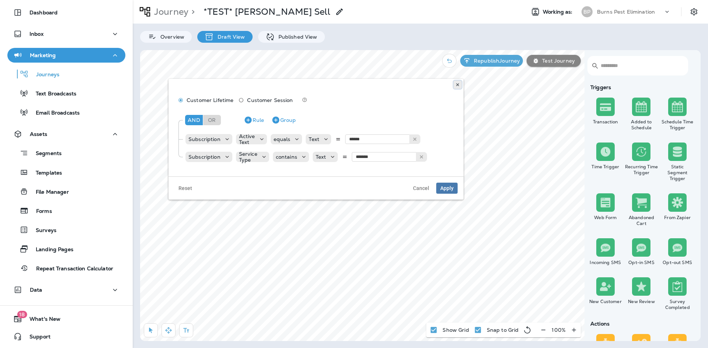
click at [457, 85] on use at bounding box center [457, 84] width 3 height 3
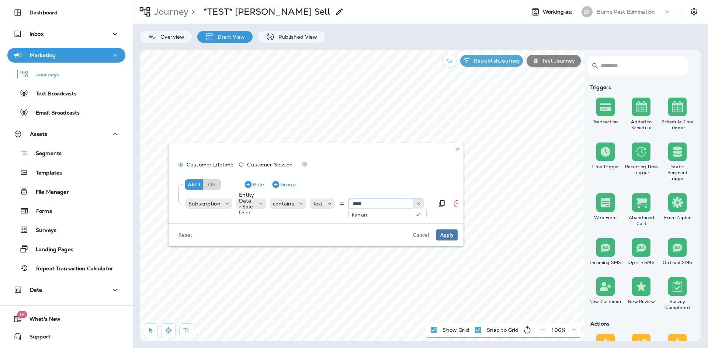
click at [390, 202] on input "*****" at bounding box center [386, 204] width 74 height 10
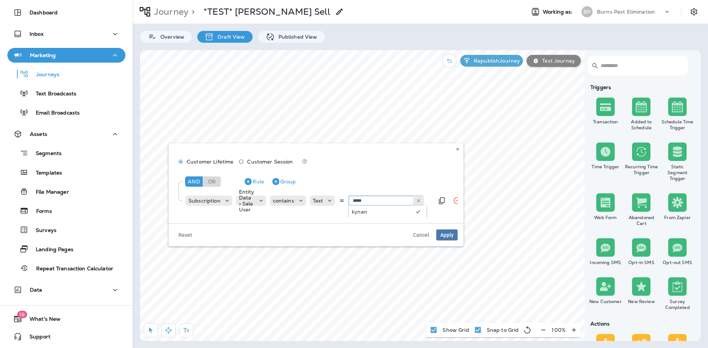
scroll to position [4, 0]
type input "**********"
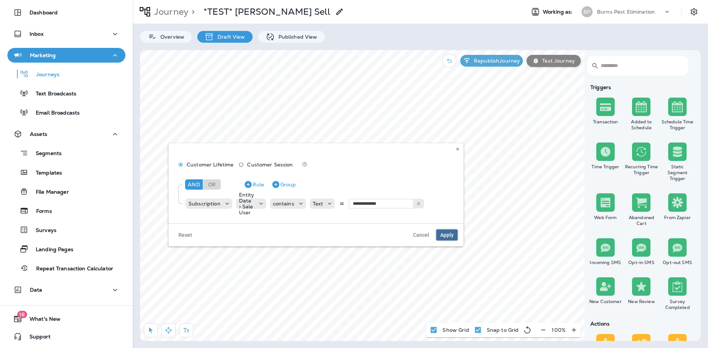
click at [443, 237] on span "Apply" at bounding box center [446, 235] width 13 height 5
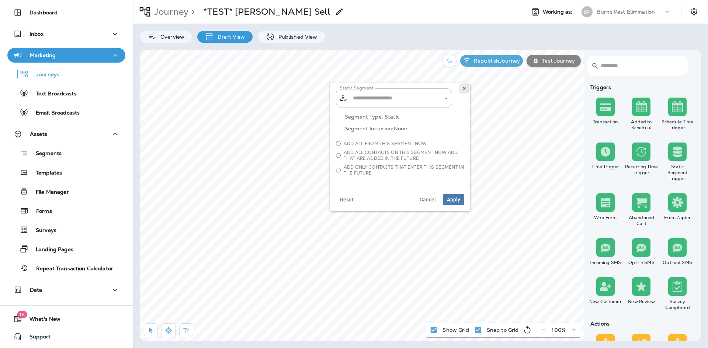
click at [464, 92] on button at bounding box center [464, 88] width 8 height 8
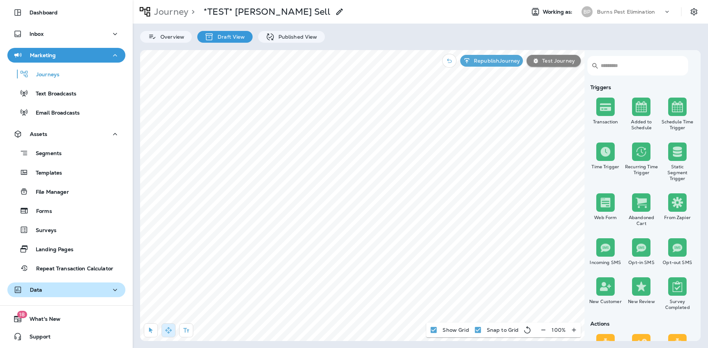
click at [57, 286] on div "Data" at bounding box center [66, 290] width 106 height 9
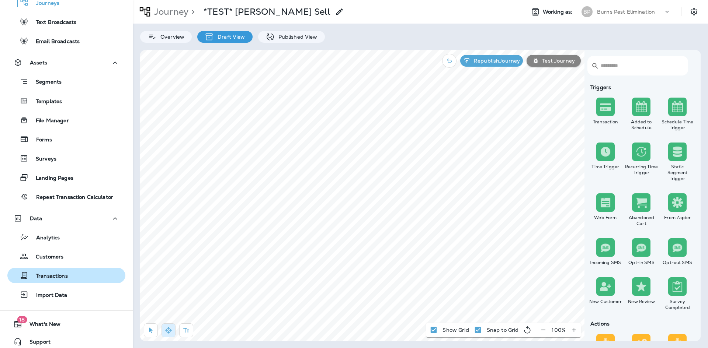
scroll to position [98, 0]
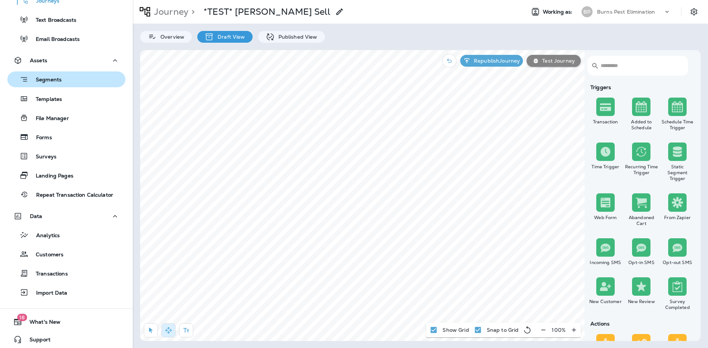
click at [69, 80] on div "Segments" at bounding box center [66, 79] width 112 height 11
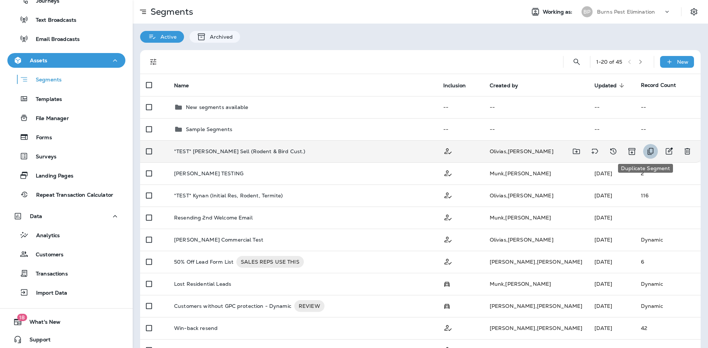
click at [646, 152] on icon "Duplicate Segment" at bounding box center [650, 151] width 9 height 9
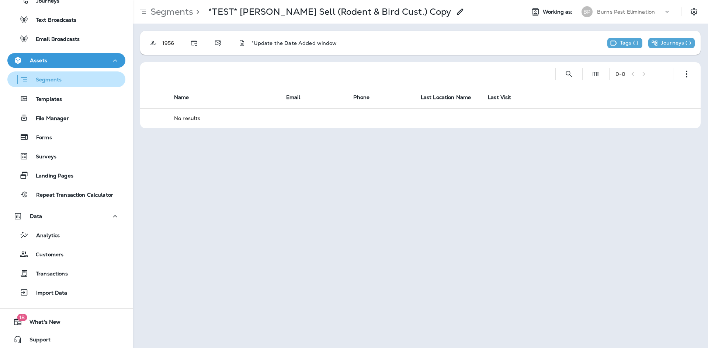
click at [89, 77] on div "Segments" at bounding box center [66, 79] width 112 height 11
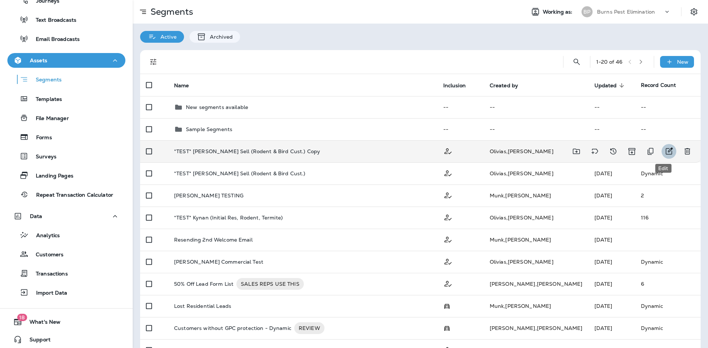
click at [664, 153] on icon "Edit" at bounding box center [668, 151] width 9 height 9
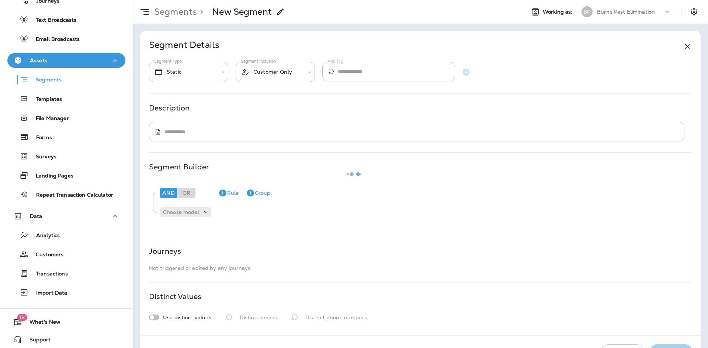
type input "*******"
type textarea "**********"
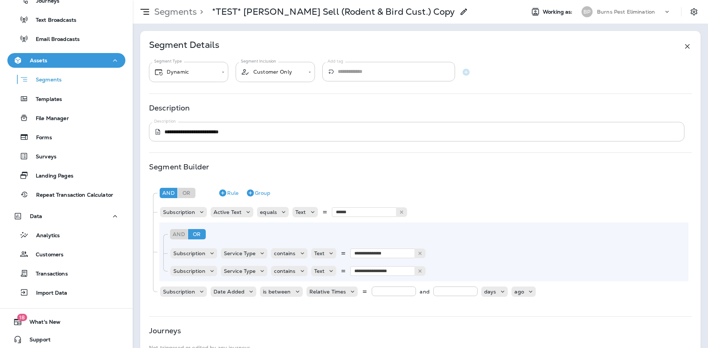
click at [460, 12] on use at bounding box center [463, 11] width 6 height 6
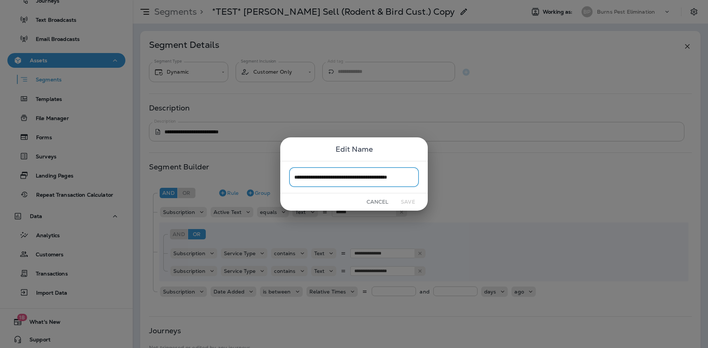
scroll to position [0, 9]
click at [397, 180] on input "**********" at bounding box center [354, 177] width 130 height 20
drag, startPoint x: 400, startPoint y: 179, endPoint x: 436, endPoint y: 178, distance: 35.8
click at [436, 178] on div "**********" at bounding box center [354, 174] width 708 height 348
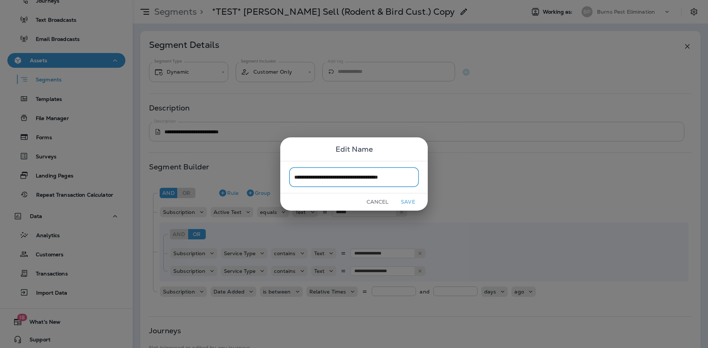
drag, startPoint x: 313, startPoint y: 178, endPoint x: 282, endPoint y: 177, distance: 30.2
click at [283, 178] on div "**********" at bounding box center [353, 177] width 147 height 32
drag, startPoint x: 325, startPoint y: 178, endPoint x: 311, endPoint y: 190, distance: 18.5
click at [311, 190] on div "**********" at bounding box center [353, 177] width 147 height 32
type input "**********"
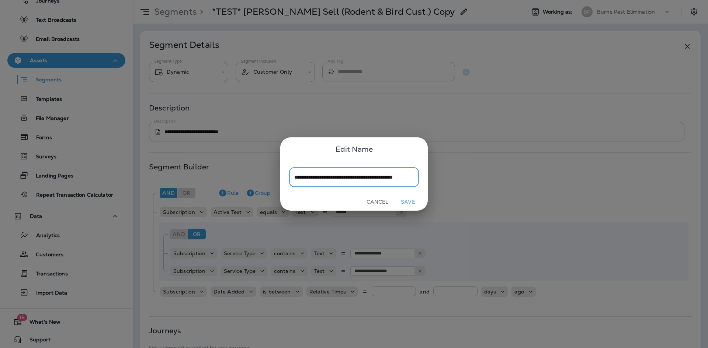
click at [409, 199] on button "Save" at bounding box center [408, 201] width 28 height 11
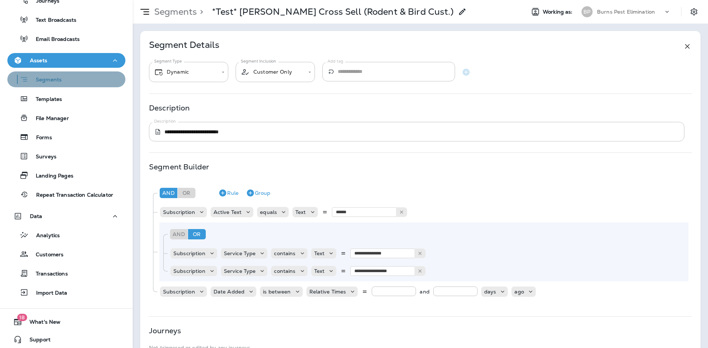
click at [68, 83] on div "Segments" at bounding box center [66, 79] width 112 height 11
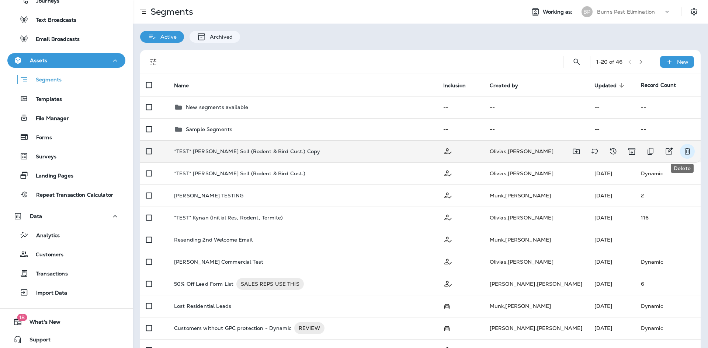
click at [683, 151] on icon "Delete" at bounding box center [687, 151] width 9 height 9
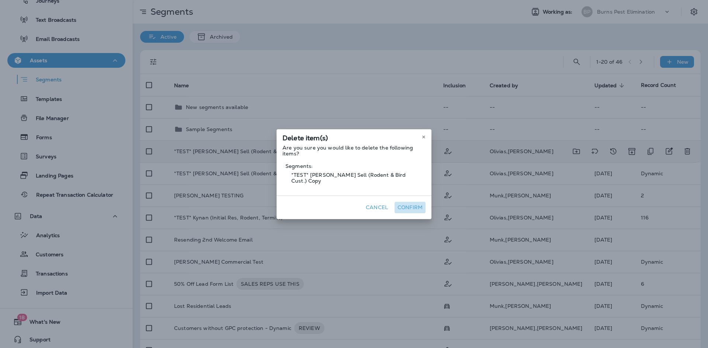
click at [412, 203] on button "Confirm" at bounding box center [409, 207] width 31 height 11
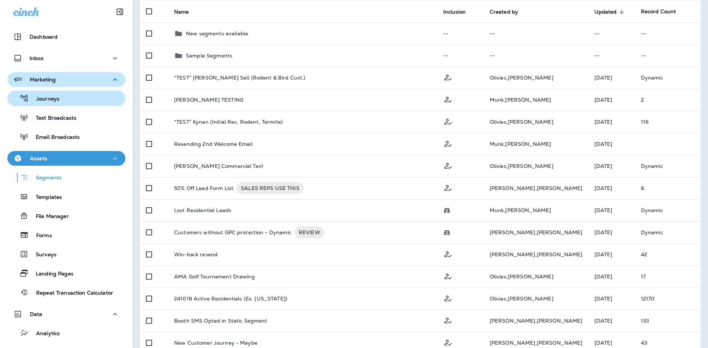
click at [69, 97] on div "Journeys" at bounding box center [66, 98] width 112 height 11
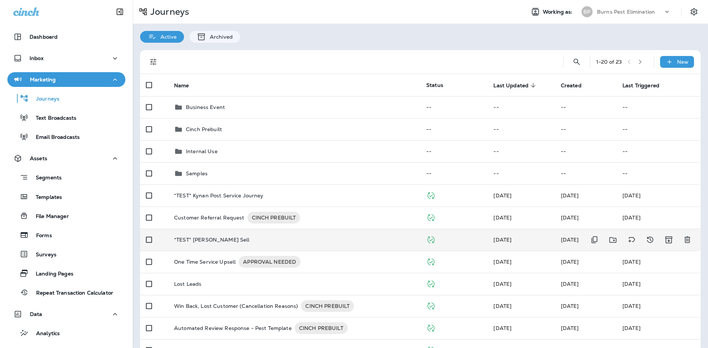
click at [273, 245] on td "*TEST* [PERSON_NAME] Sell" at bounding box center [294, 240] width 252 height 22
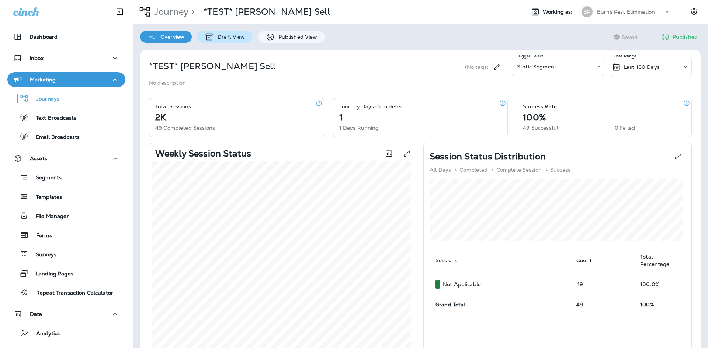
click at [250, 38] on div "Draft View" at bounding box center [224, 37] width 55 height 12
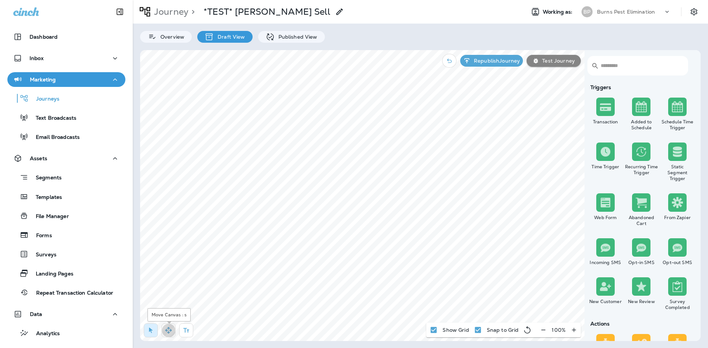
click at [170, 331] on icon "button" at bounding box center [168, 330] width 6 height 6
click at [58, 101] on p "Journeys" at bounding box center [44, 99] width 31 height 7
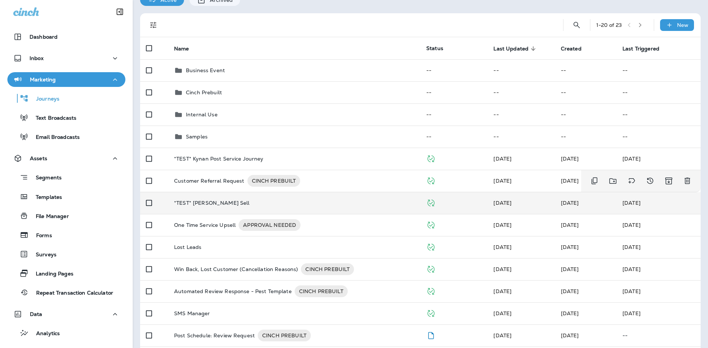
scroll to position [74, 0]
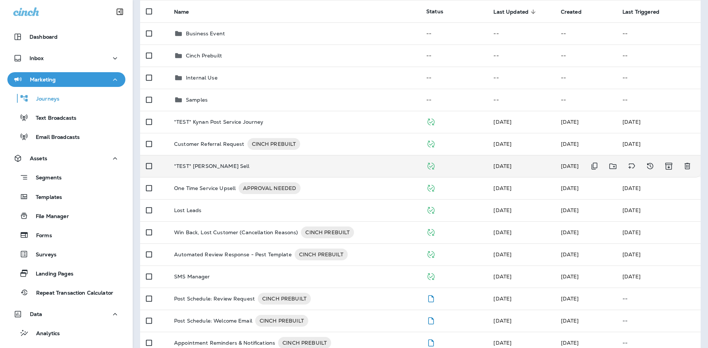
click at [330, 164] on div "*TEST* [PERSON_NAME] Sell" at bounding box center [294, 166] width 240 height 6
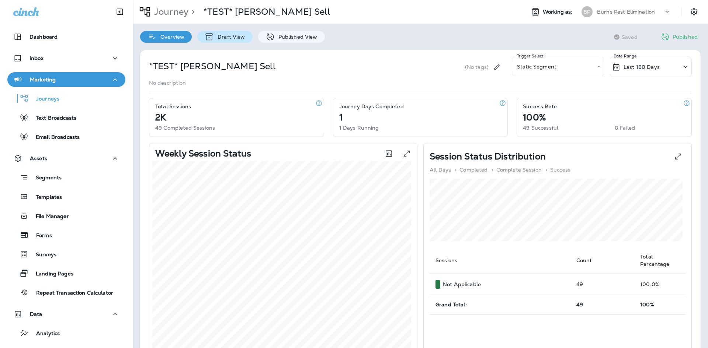
click at [231, 33] on div "Draft View" at bounding box center [224, 37] width 55 height 12
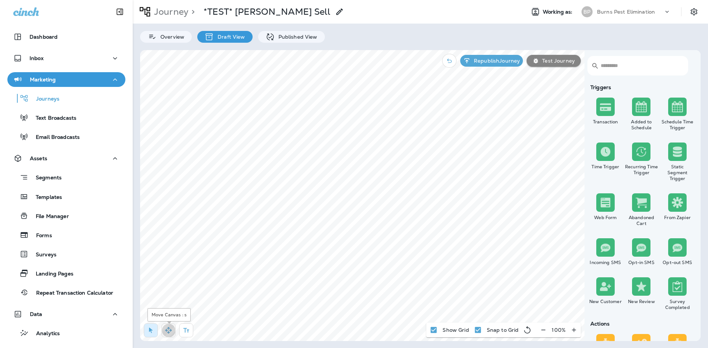
click at [174, 329] on button "button" at bounding box center [168, 331] width 14 height 14
click at [59, 102] on div "Journeys" at bounding box center [66, 98] width 112 height 11
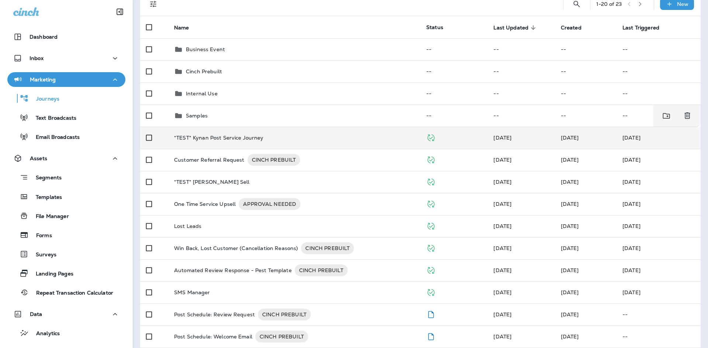
scroll to position [37, 0]
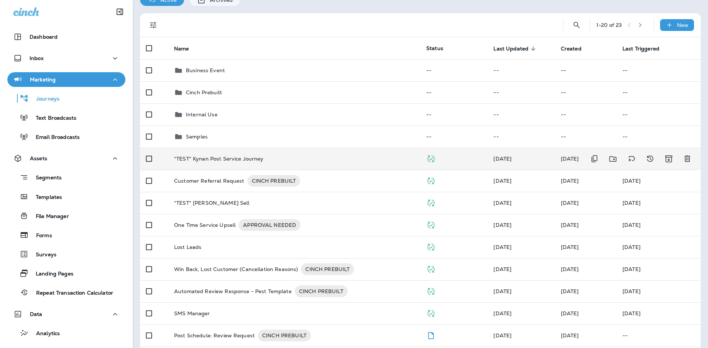
click at [257, 158] on p "*TEST* Kynan Post Service Journey" at bounding box center [219, 159] width 90 height 6
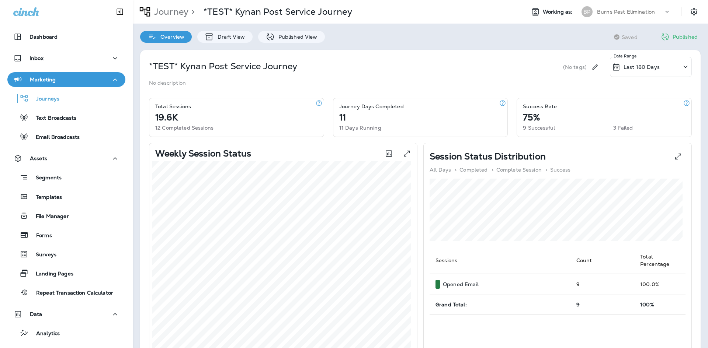
click at [237, 27] on div "Overview Draft View Published View" at bounding box center [232, 33] width 199 height 19
click at [236, 33] on div "Draft View" at bounding box center [224, 37] width 55 height 12
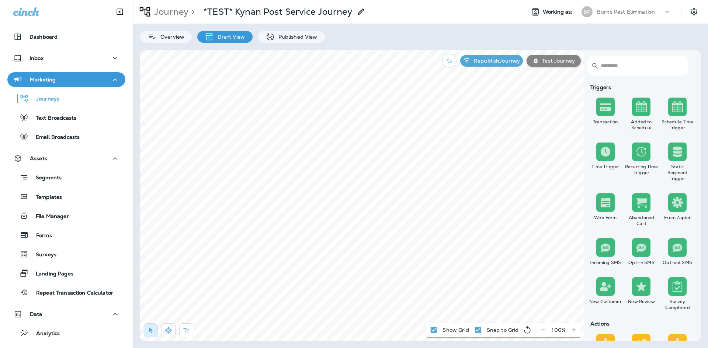
click at [168, 335] on button "button" at bounding box center [168, 331] width 14 height 14
click at [544, 331] on icon "button" at bounding box center [543, 330] width 8 height 7
click at [546, 330] on icon "button" at bounding box center [546, 330] width 8 height 7
click at [311, 36] on p "Published View" at bounding box center [296, 37] width 43 height 6
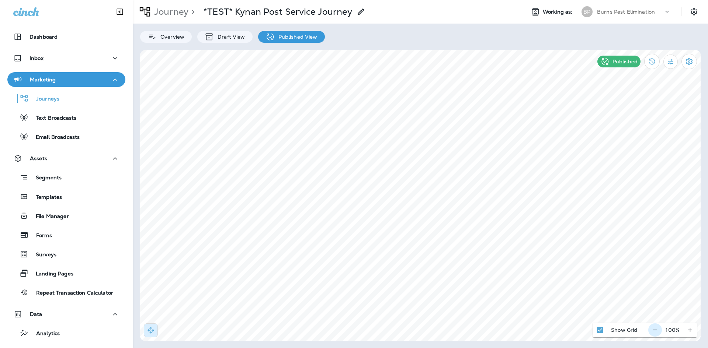
click at [651, 330] on icon "button" at bounding box center [655, 330] width 8 height 7
click at [70, 101] on div "Journeys" at bounding box center [66, 98] width 112 height 11
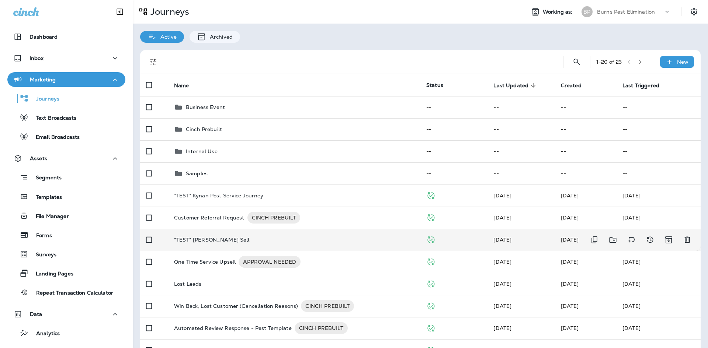
click at [305, 236] on td "*TEST* [PERSON_NAME] Sell" at bounding box center [294, 240] width 252 height 22
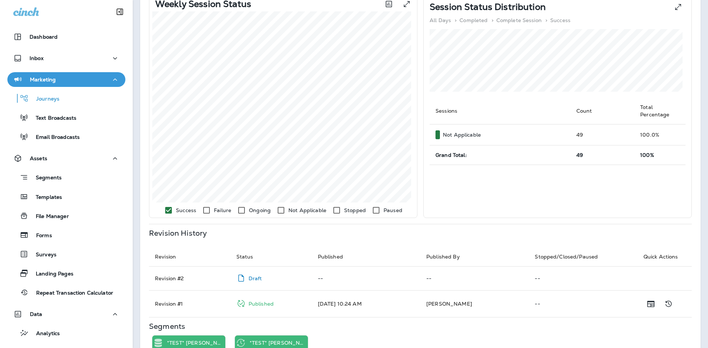
scroll to position [204, 0]
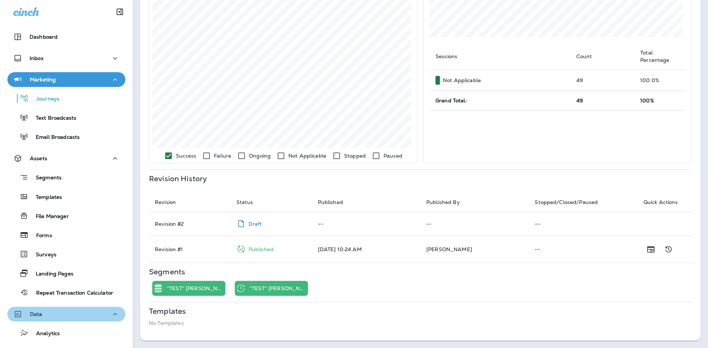
click at [73, 318] on div "Data" at bounding box center [66, 314] width 106 height 9
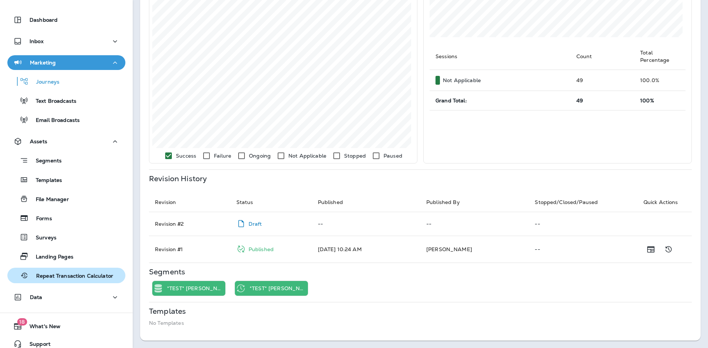
scroll to position [0, 0]
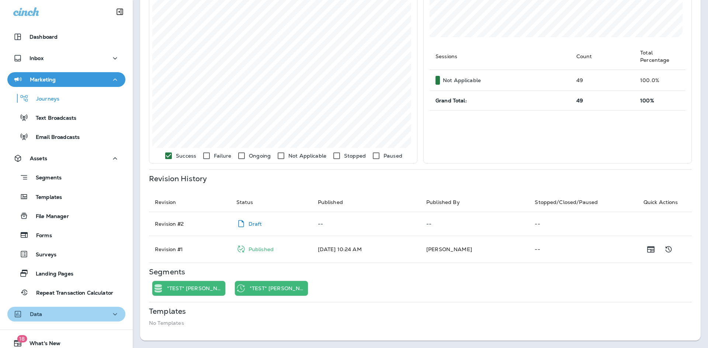
click at [91, 317] on div "Data" at bounding box center [66, 314] width 106 height 9
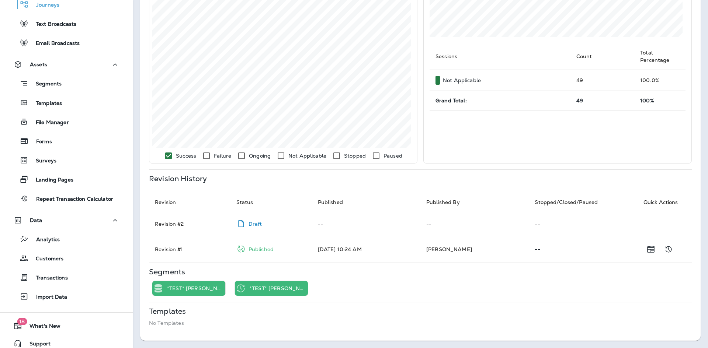
scroll to position [101, 0]
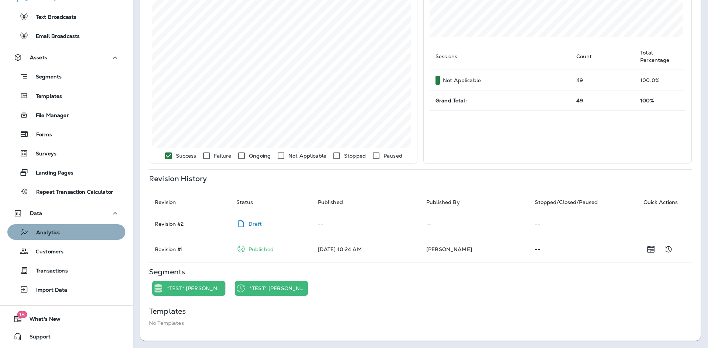
click at [67, 235] on div "Analytics" at bounding box center [66, 232] width 112 height 11
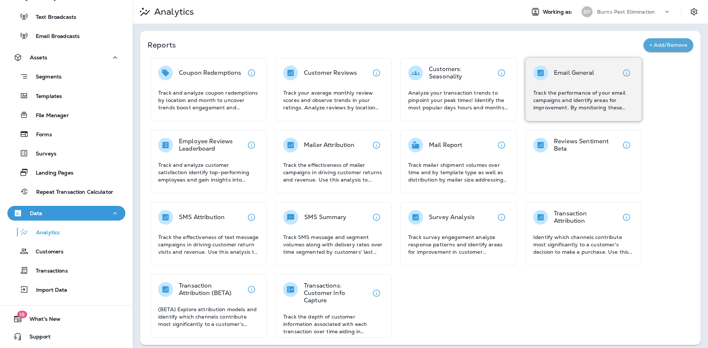
click at [545, 83] on div "Email General Track the performance of your email campaigns and identify areas …" at bounding box center [583, 89] width 101 height 46
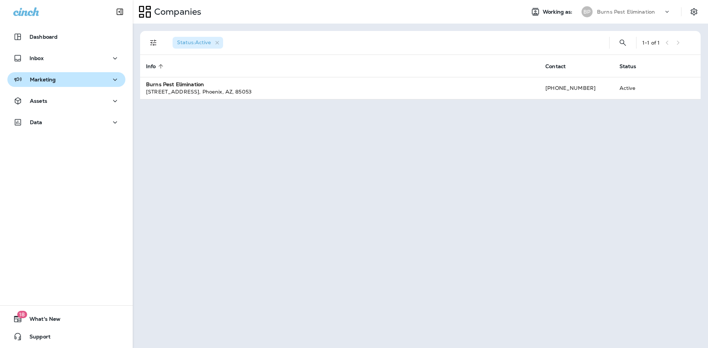
click at [52, 78] on p "Marketing" at bounding box center [43, 80] width 26 height 6
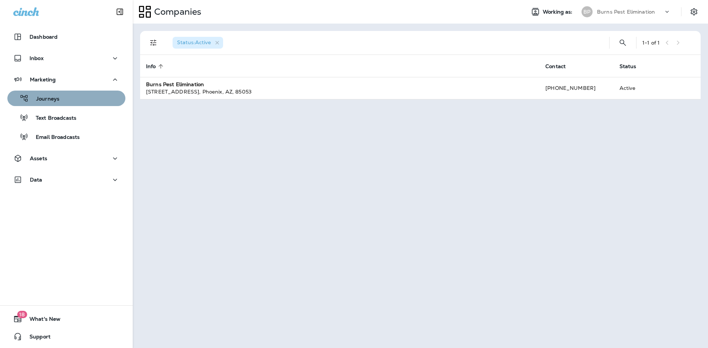
click at [76, 102] on div "Journeys" at bounding box center [66, 98] width 112 height 11
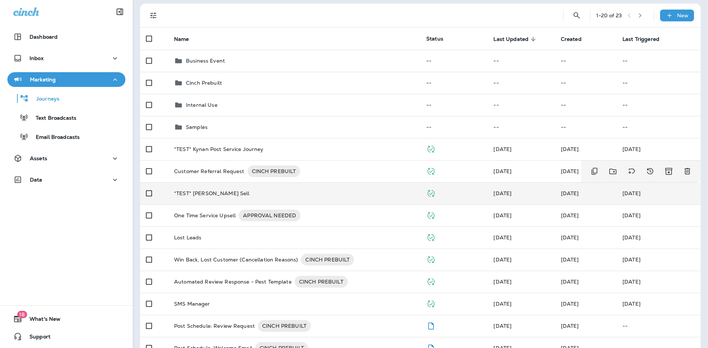
scroll to position [74, 0]
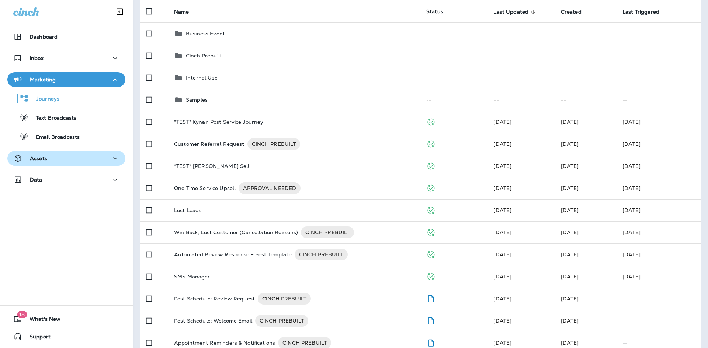
click at [93, 154] on div "Assets" at bounding box center [66, 158] width 106 height 9
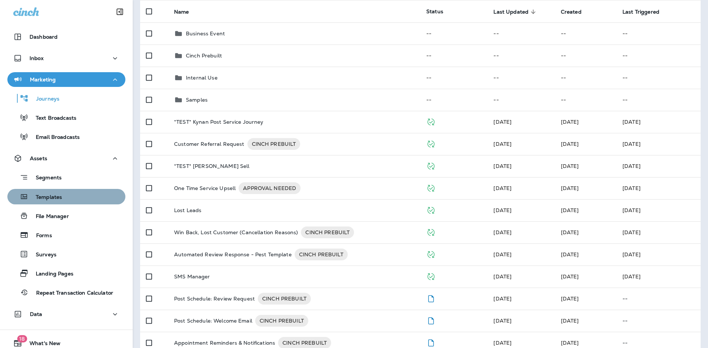
click at [70, 195] on div "Templates" at bounding box center [66, 196] width 112 height 11
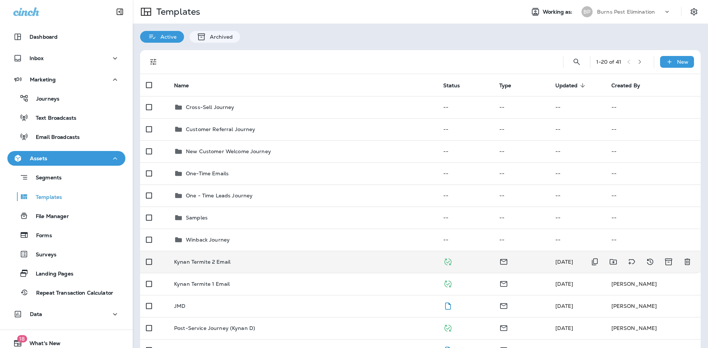
click at [240, 263] on div "Kynan Termite 2 Email" at bounding box center [302, 262] width 257 height 6
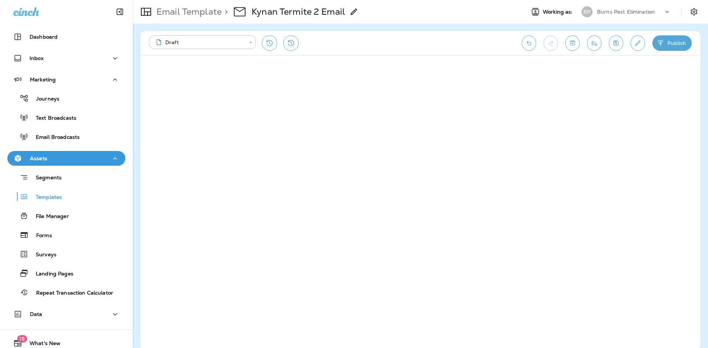
click at [634, 45] on icon "Edit details" at bounding box center [638, 42] width 8 height 7
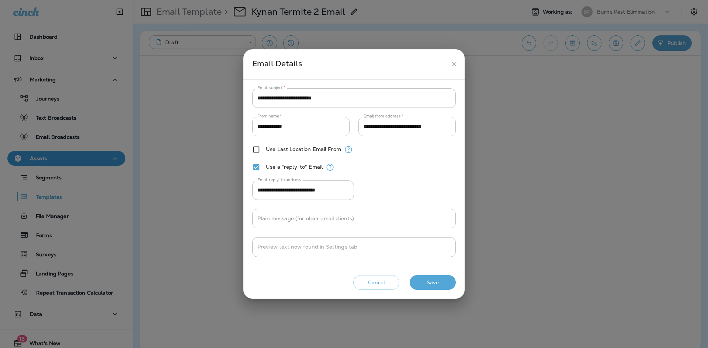
click at [441, 285] on button "Save" at bounding box center [433, 282] width 46 height 15
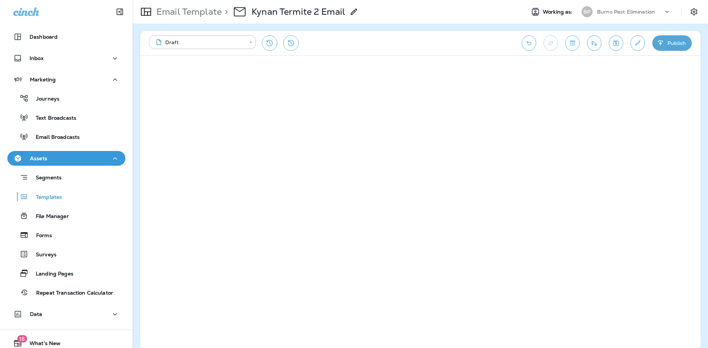
click at [655, 38] on button "Publish" at bounding box center [671, 42] width 39 height 15
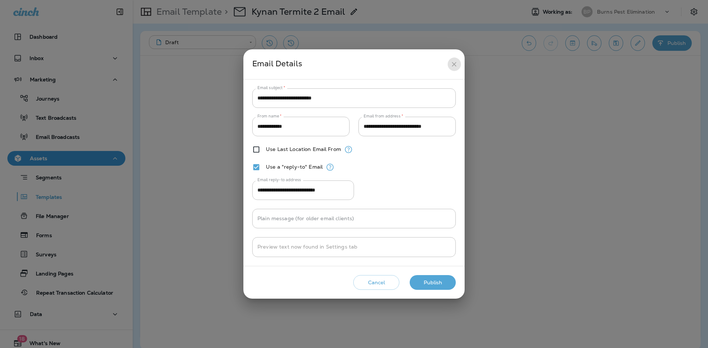
click at [454, 69] on button "close" at bounding box center [454, 65] width 14 height 14
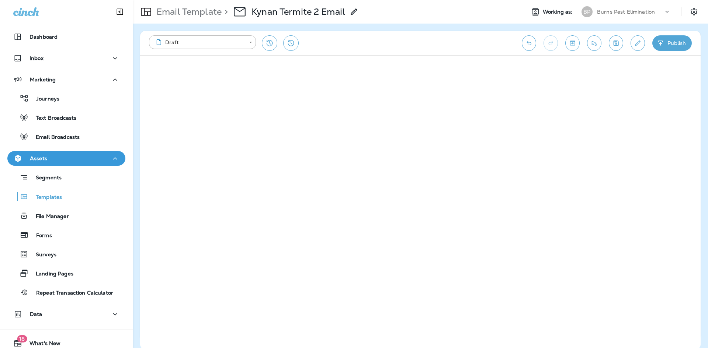
click at [635, 42] on icon "Edit details" at bounding box center [638, 42] width 8 height 7
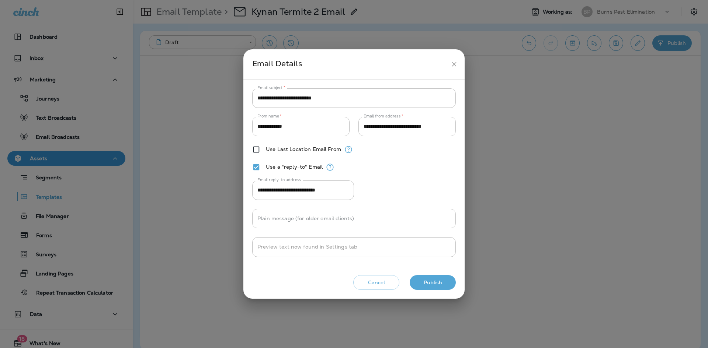
click at [455, 70] on button "close" at bounding box center [454, 65] width 14 height 14
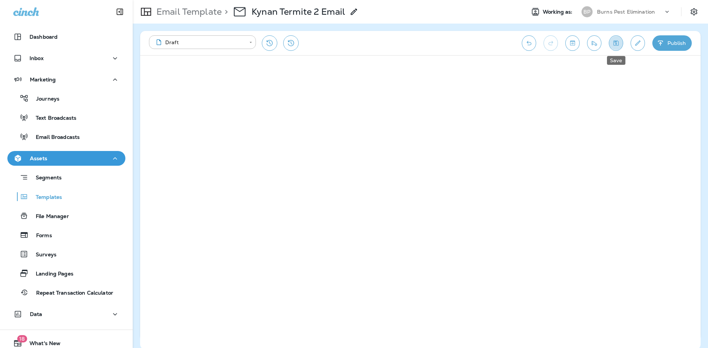
click at [617, 43] on icon "Save" at bounding box center [616, 42] width 8 height 7
click at [637, 46] on icon "Edit details" at bounding box center [638, 42] width 8 height 7
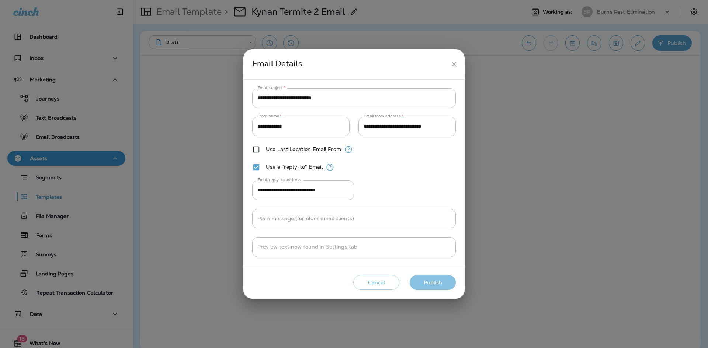
click at [433, 283] on button "Publish" at bounding box center [433, 282] width 46 height 15
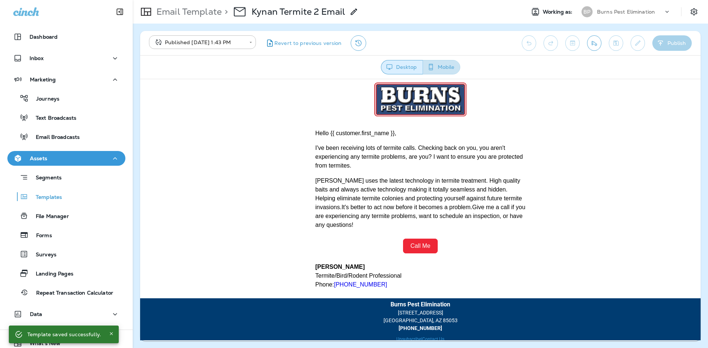
click at [432, 70] on icon "button" at bounding box center [431, 67] width 4 height 7
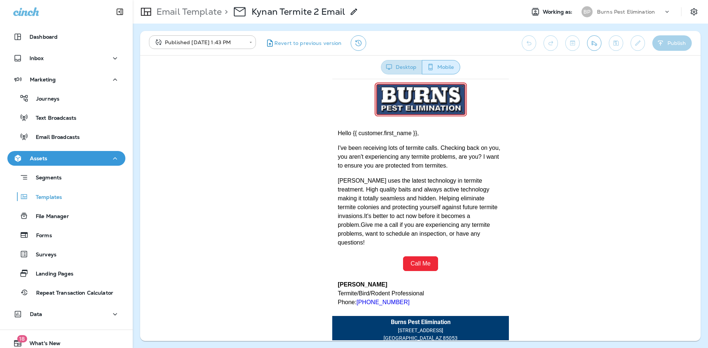
click at [405, 70] on button "Desktop" at bounding box center [401, 67] width 41 height 14
